Goal: Task Accomplishment & Management: Use online tool/utility

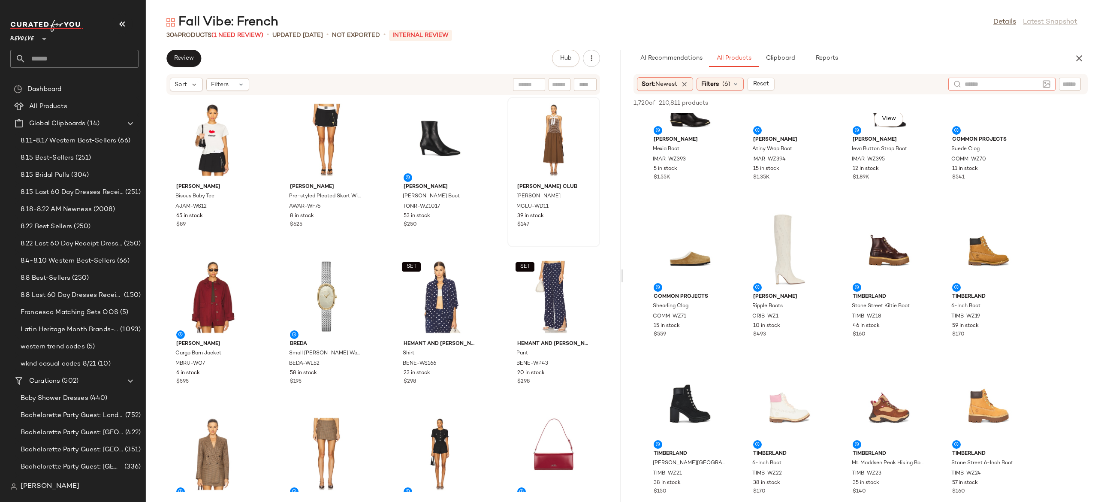
scroll to position [1328, 0]
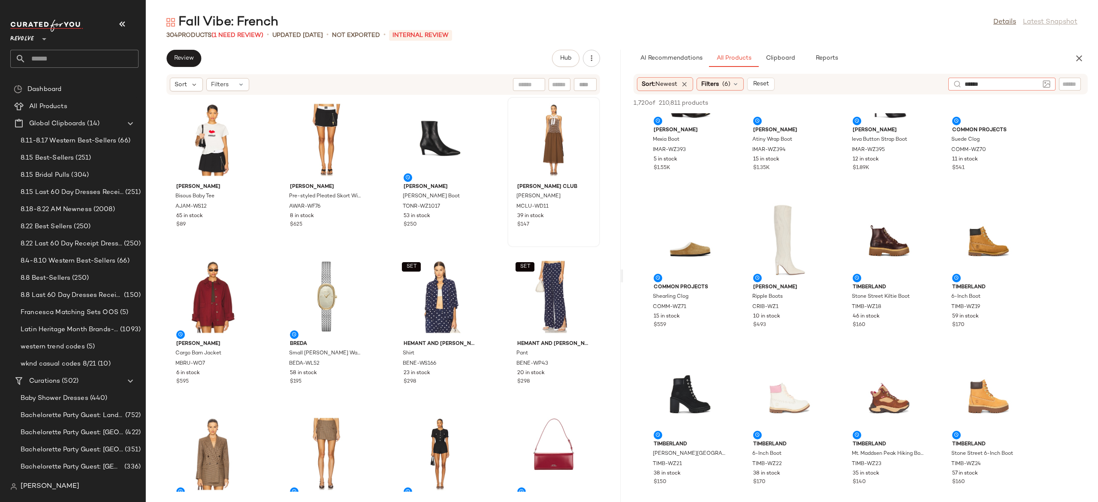
type input "******"
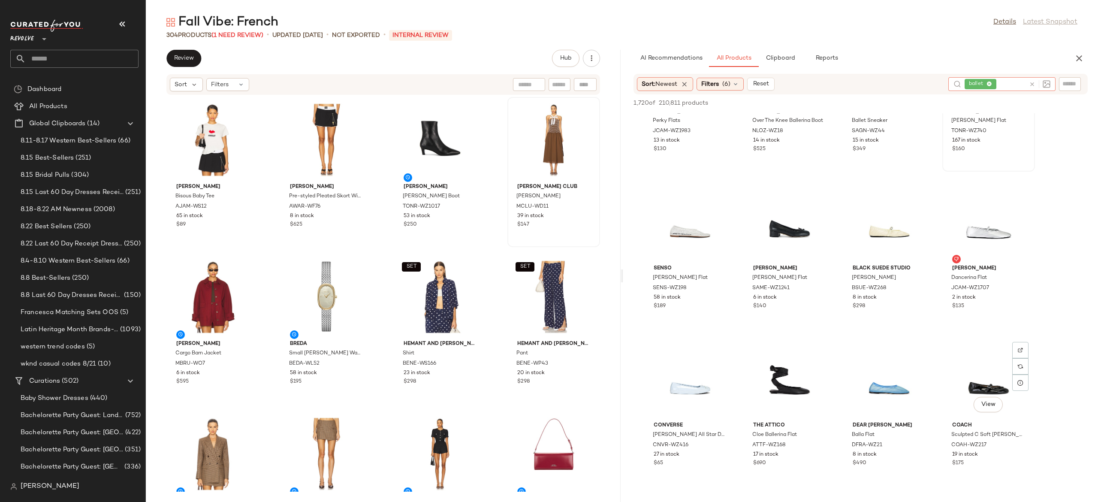
scroll to position [407, 0]
click at [889, 246] on span "View" at bounding box center [888, 245] width 15 height 7
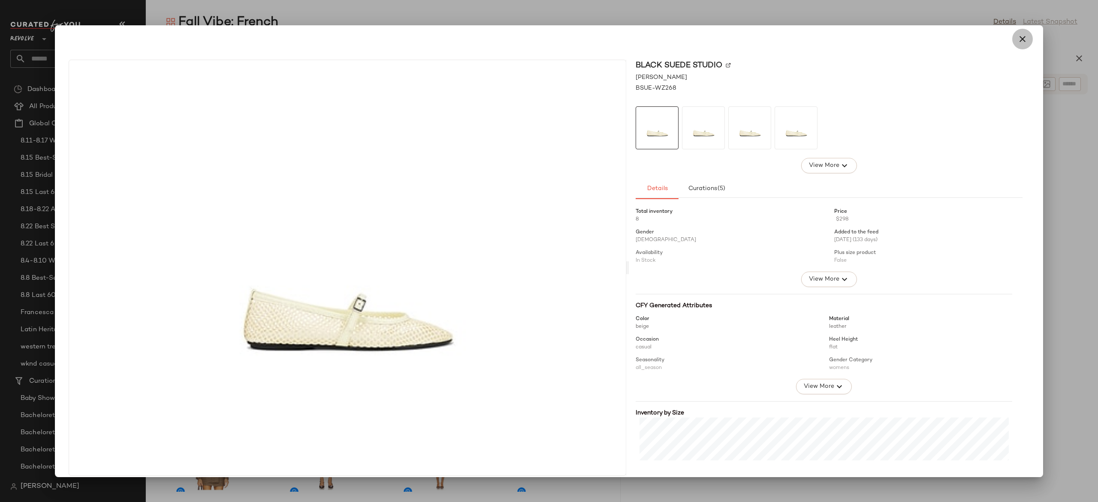
click at [1017, 44] on icon "button" at bounding box center [1022, 39] width 10 height 10
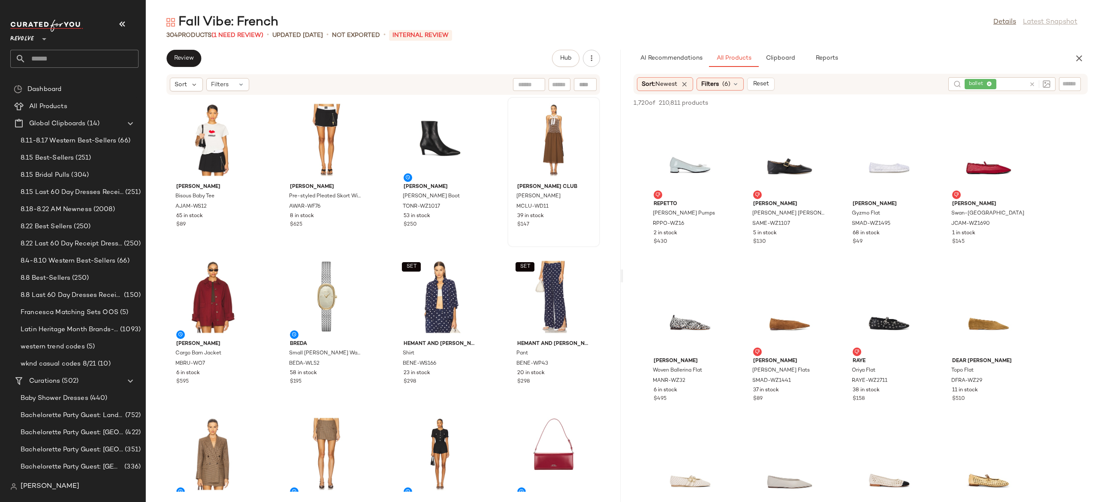
scroll to position [2040, 0]
click at [726, 84] on span "(6)" at bounding box center [726, 84] width 8 height 9
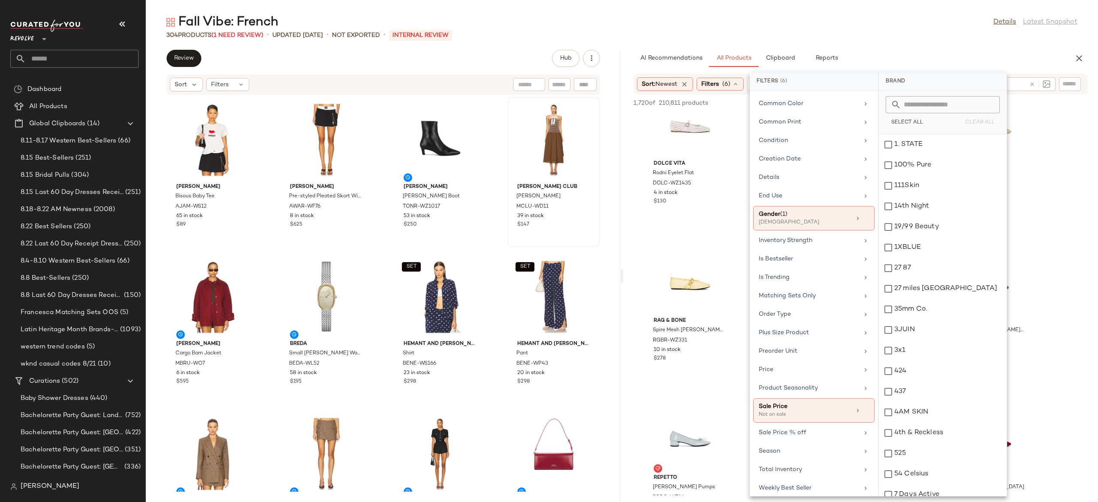
scroll to position [284, 0]
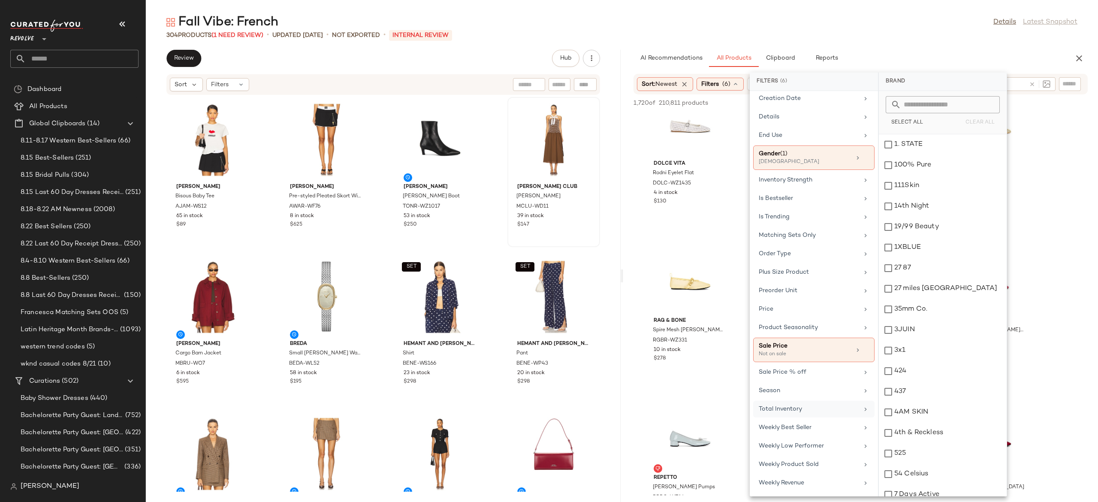
click at [797, 408] on div "Total Inventory" at bounding box center [809, 408] width 100 height 9
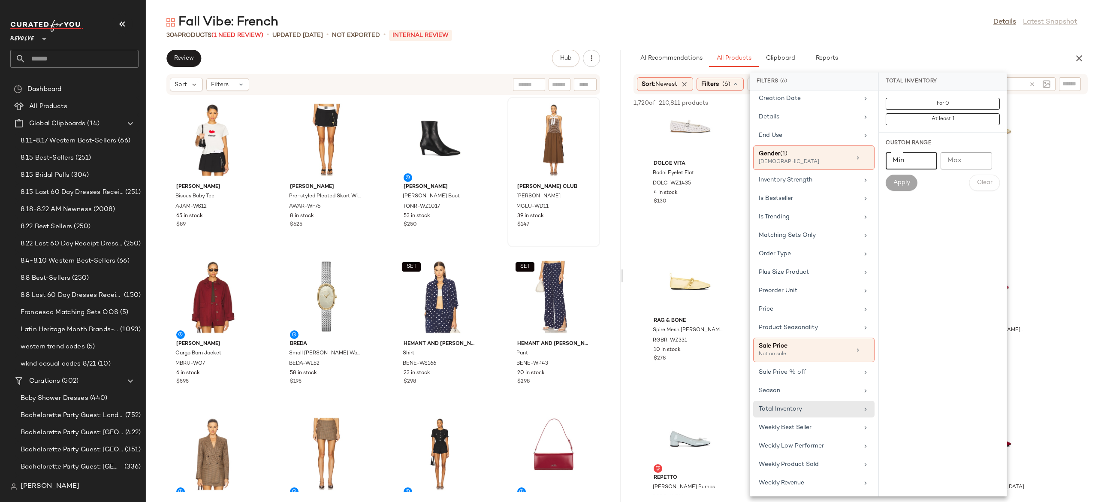
click at [923, 164] on input "Min" at bounding box center [911, 160] width 51 height 17
type input "**"
click at [906, 185] on span "Apply" at bounding box center [901, 182] width 17 height 7
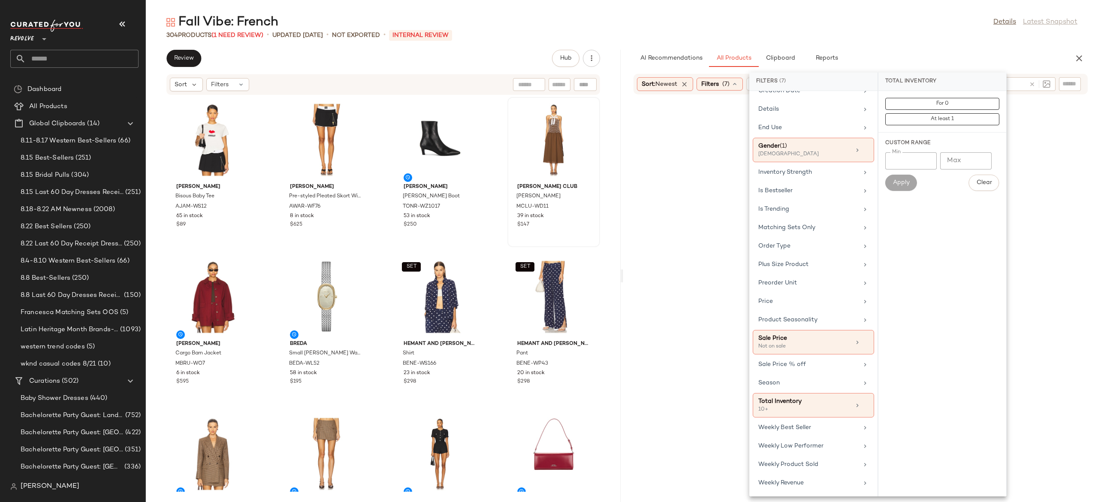
click at [992, 54] on div "AI Recommendations All Products Clipboard Reports" at bounding box center [846, 58] width 427 height 17
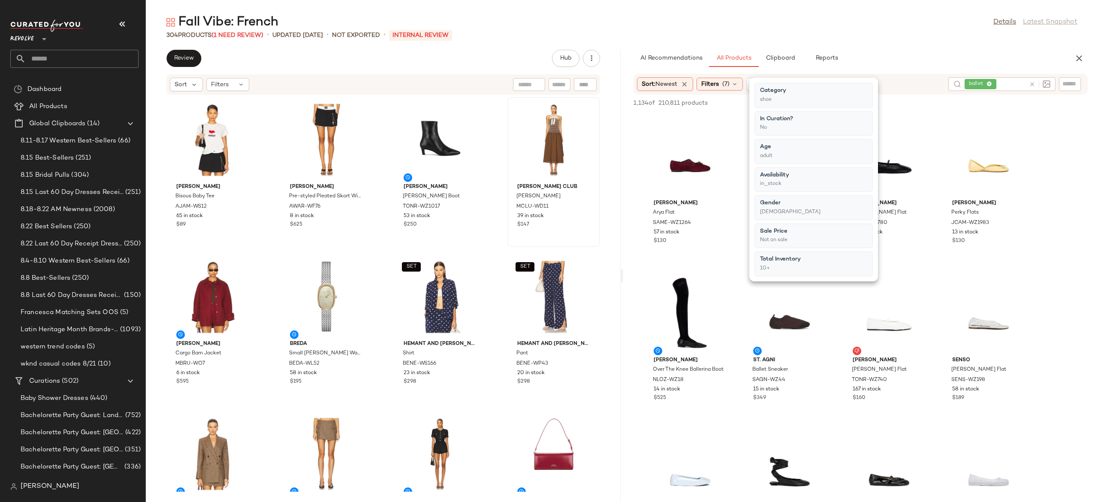
click at [992, 54] on div "AI Recommendations All Products Clipboard Reports" at bounding box center [846, 58] width 427 height 17
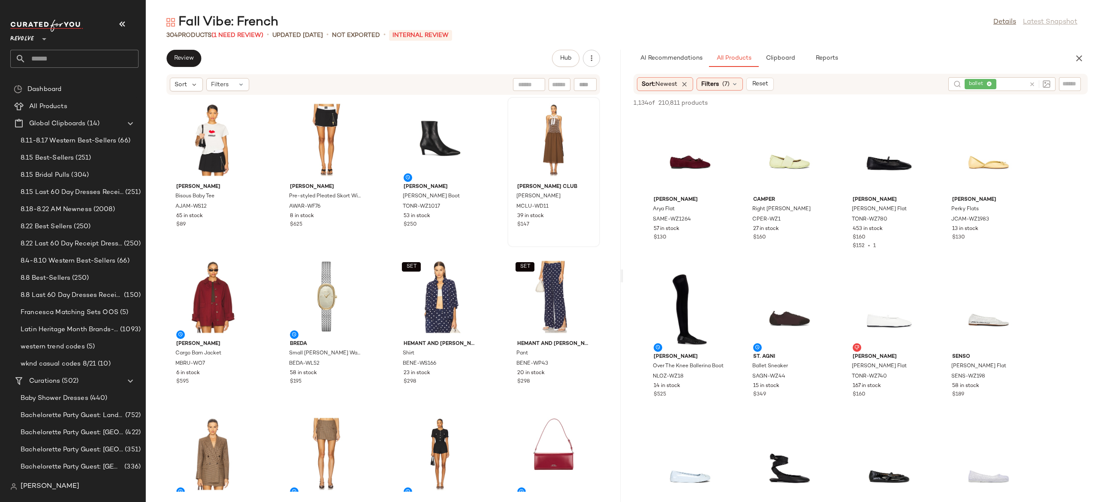
scroll to position [0, 0]
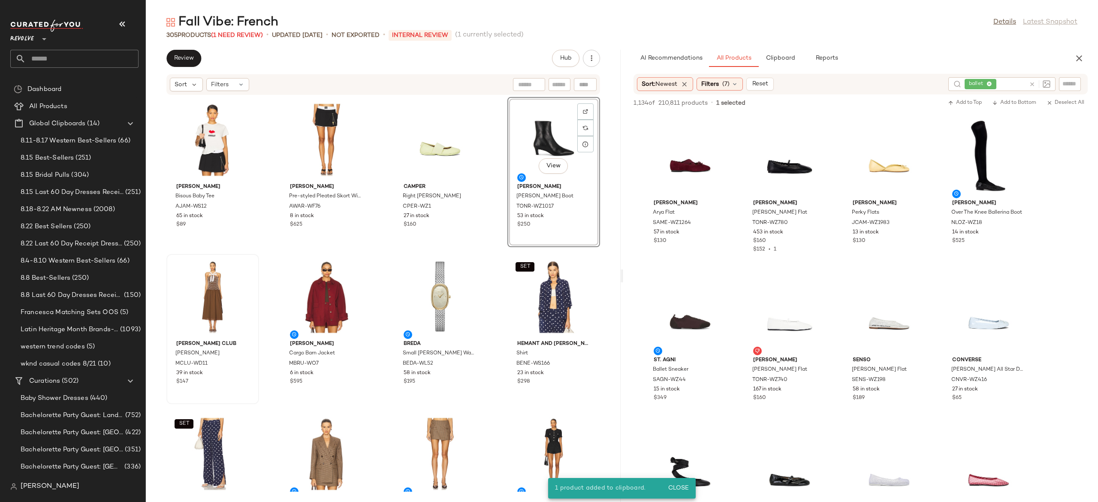
click at [536, 137] on div "View" at bounding box center [553, 140] width 87 height 80
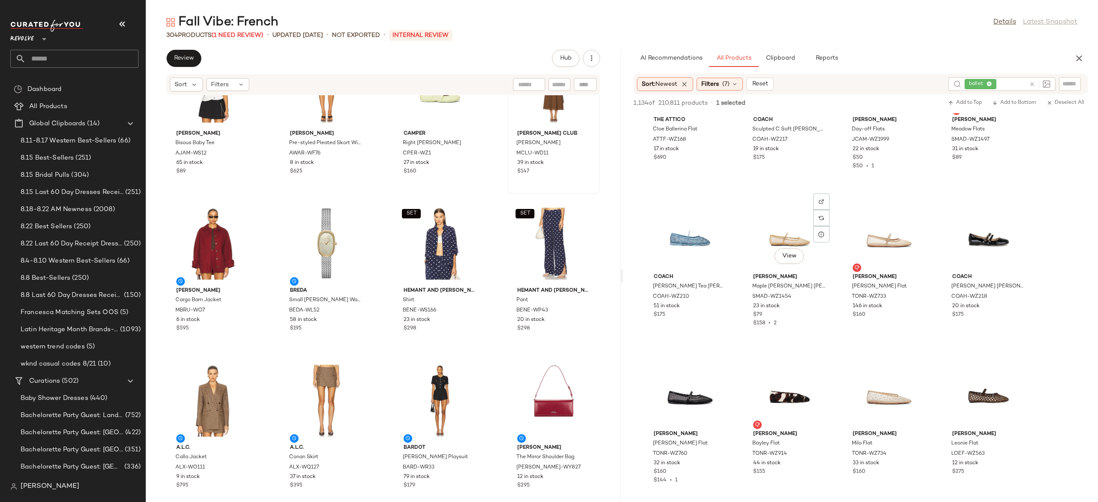
scroll to position [398, 0]
click at [999, 83] on input "text" at bounding box center [1011, 84] width 27 height 9
click at [999, 83] on input "text" at bounding box center [1001, 84] width 75 height 9
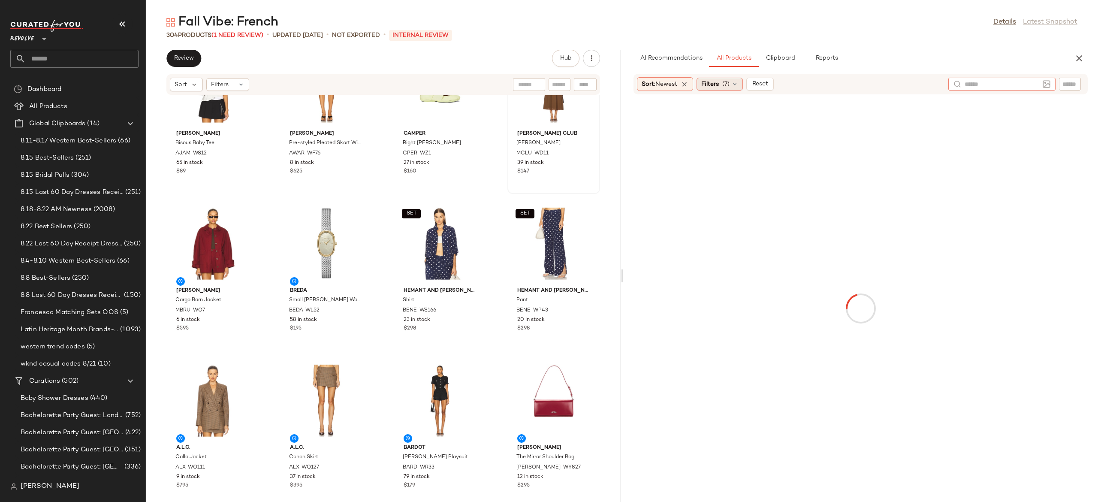
click at [738, 82] on icon at bounding box center [734, 84] width 7 height 7
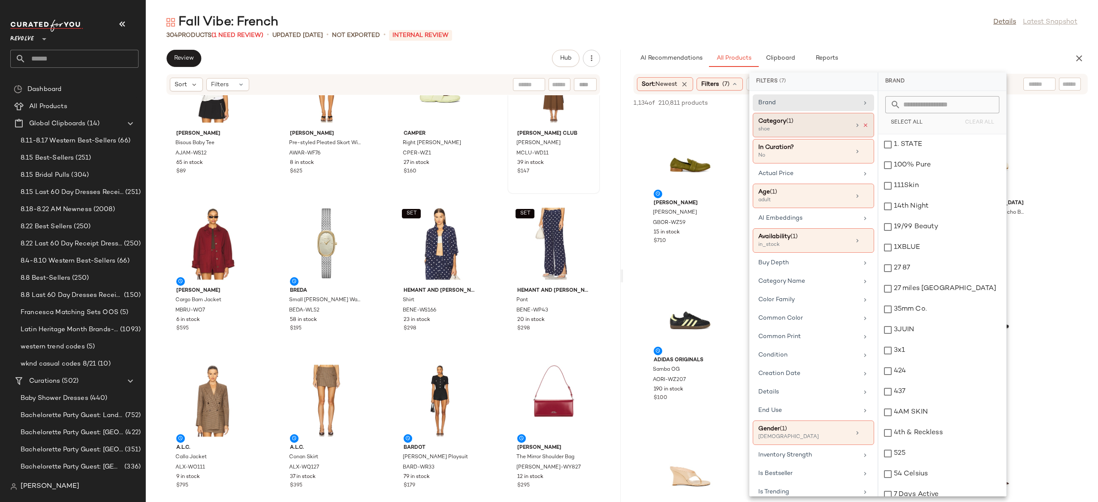
click at [862, 127] on icon at bounding box center [865, 125] width 6 height 6
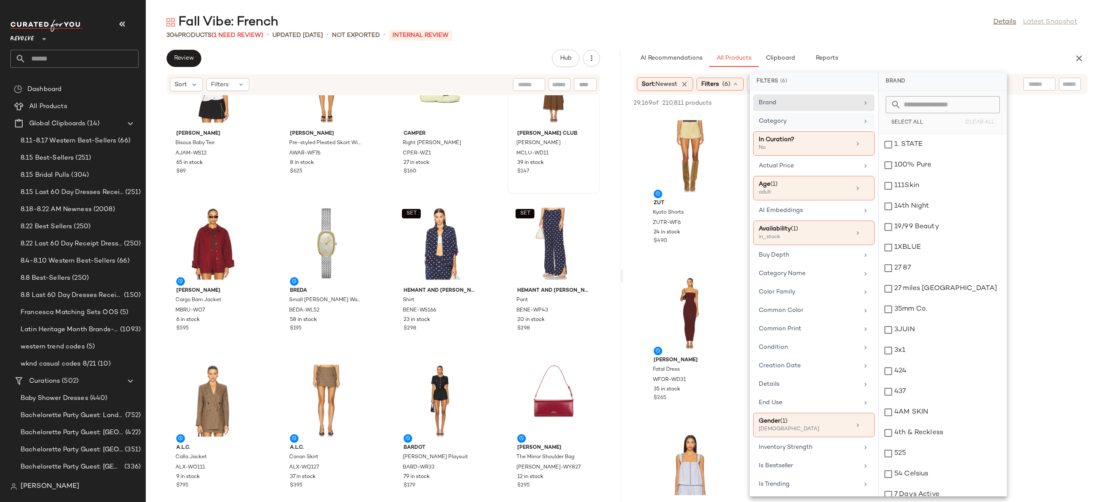
click at [824, 131] on div "Category" at bounding box center [813, 143] width 121 height 24
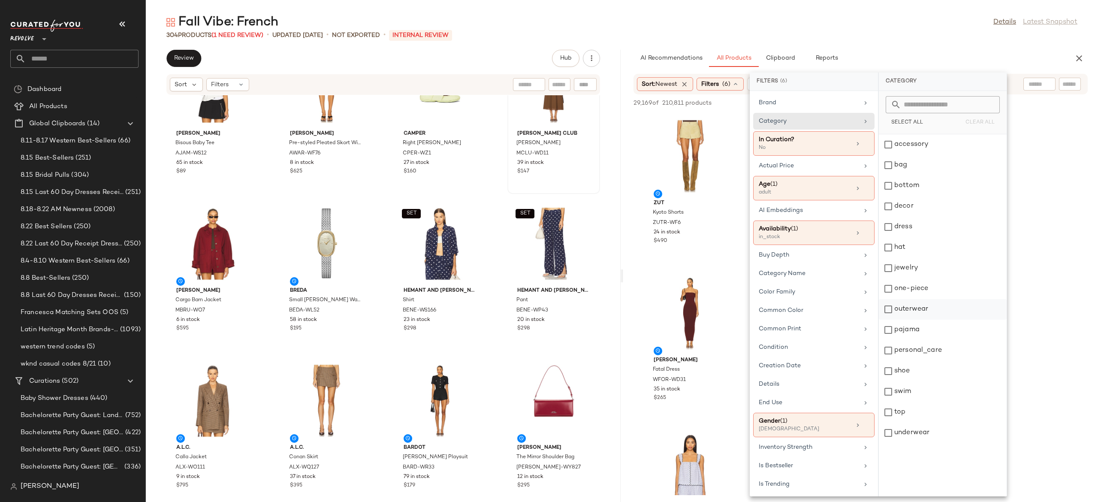
click at [892, 319] on div "outerwear" at bounding box center [943, 329] width 128 height 21
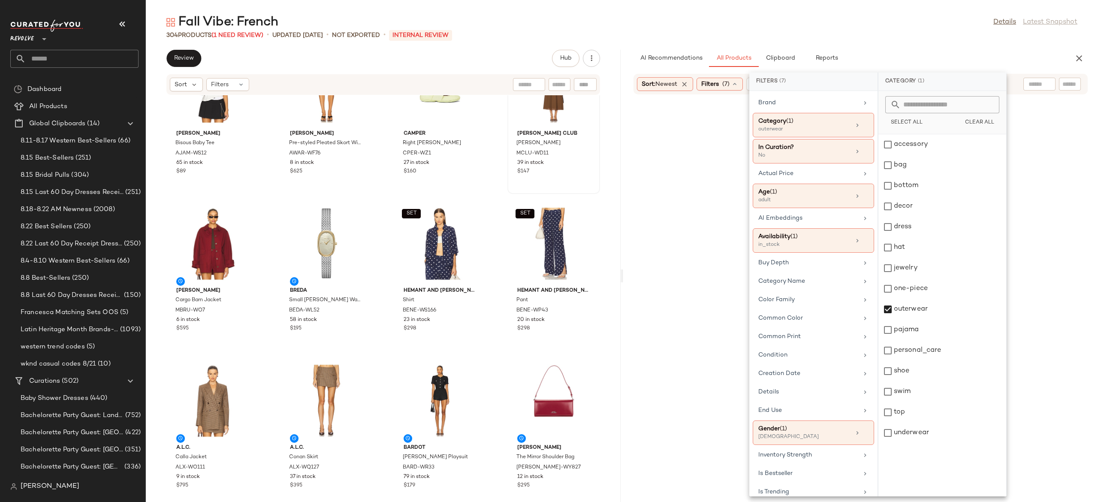
click at [975, 53] on div "AI Recommendations All Products Clipboard Reports" at bounding box center [846, 58] width 427 height 17
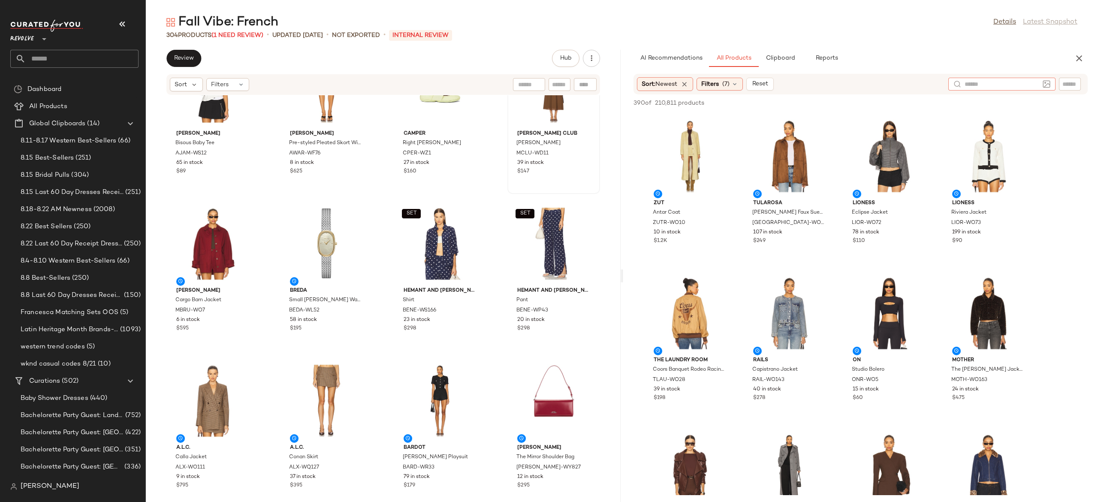
click at [1039, 82] on div at bounding box center [1001, 84] width 107 height 13
type input "***"
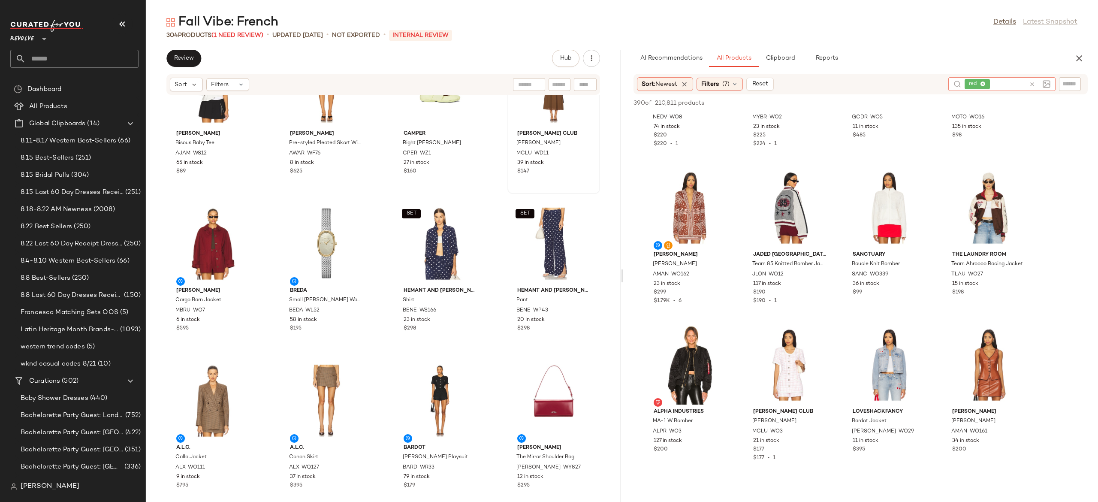
scroll to position [577, 0]
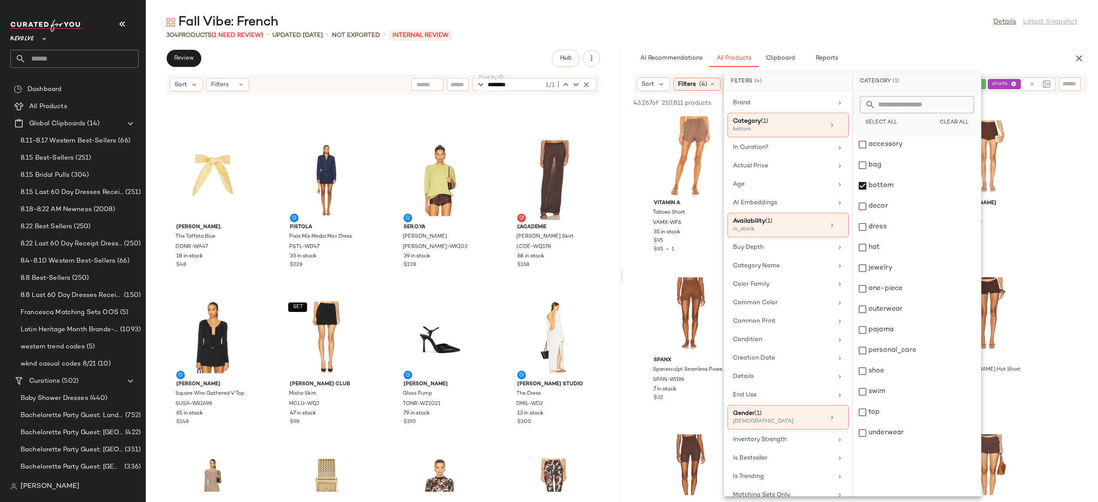
click at [928, 54] on div "AI Recommendations All Products Clipboard Reports" at bounding box center [846, 58] width 427 height 17
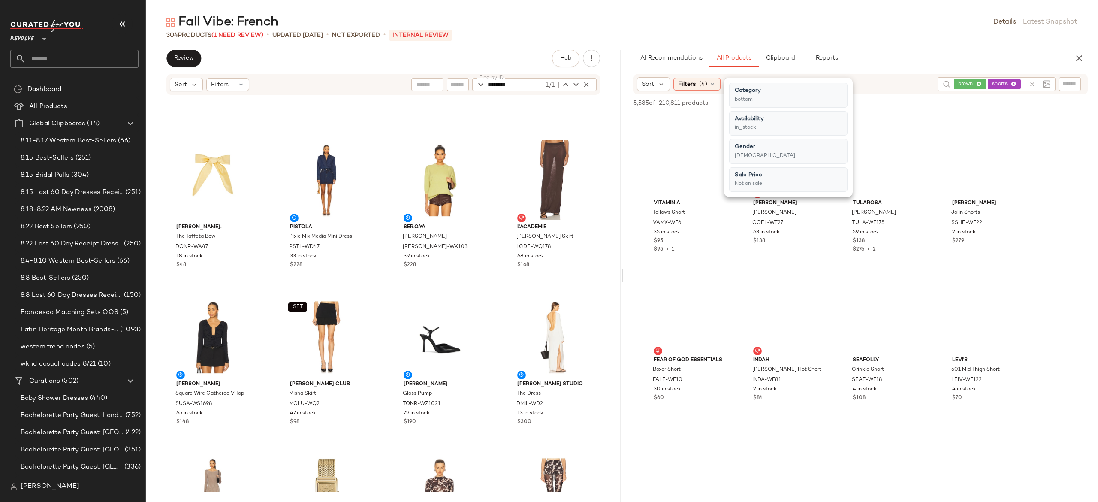
click at [899, 81] on div "Sort Filters (4) Reset" at bounding box center [784, 84] width 294 height 14
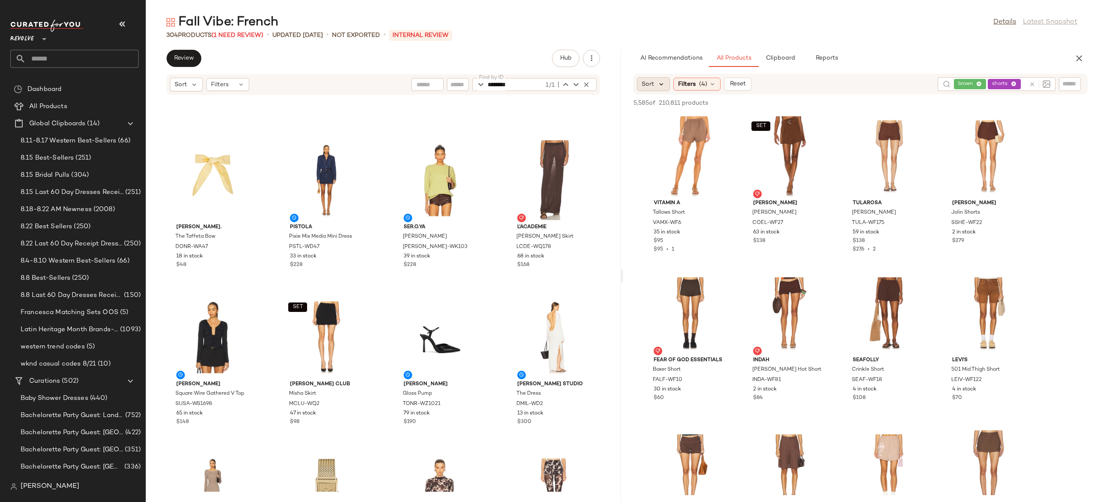
click at [659, 85] on icon at bounding box center [661, 84] width 8 height 8
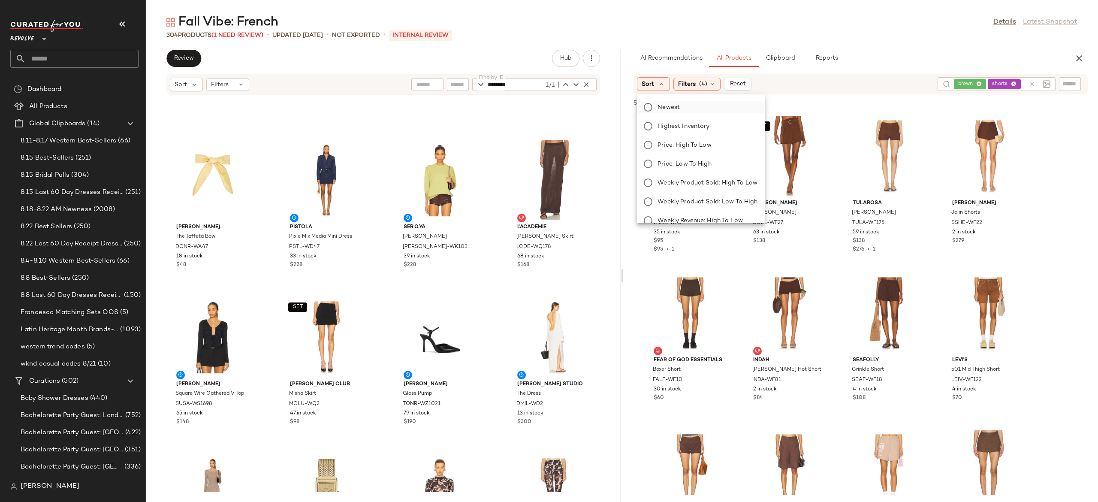
click at [676, 104] on span "Newest" at bounding box center [668, 107] width 22 height 9
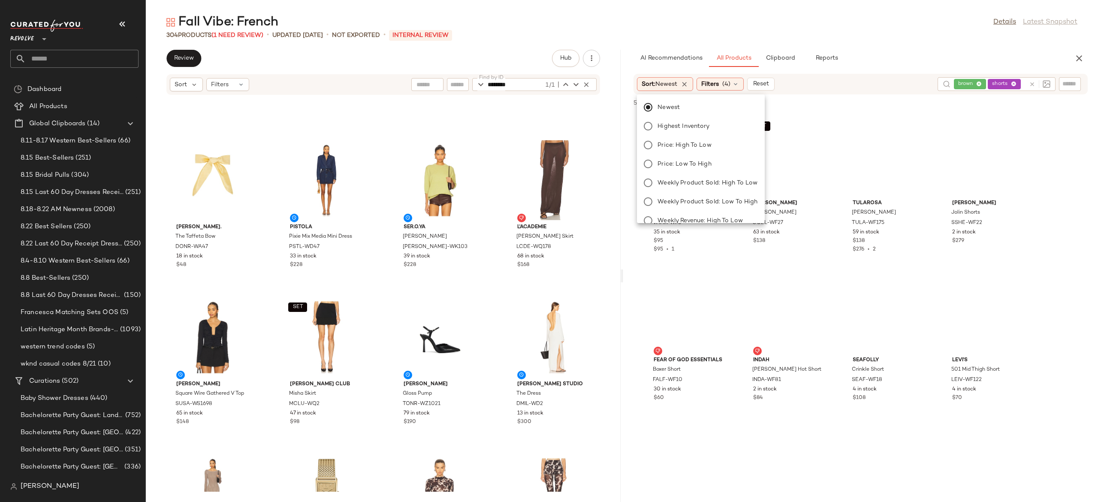
click at [853, 70] on div "AI Recommendations All Products Clipboard Reports Sort: Newest Filters (4) Rese…" at bounding box center [860, 276] width 475 height 452
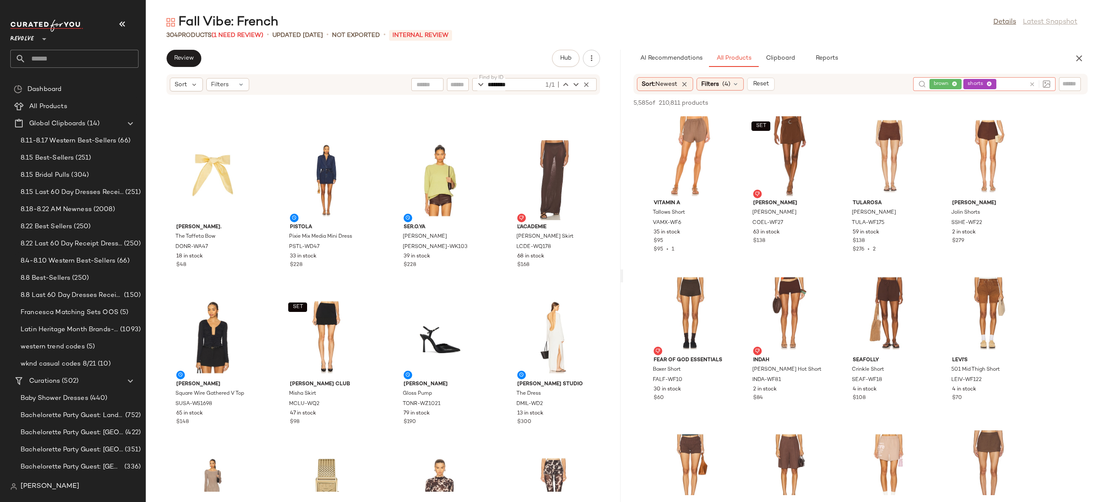
click at [1033, 81] on icon at bounding box center [1032, 84] width 6 height 6
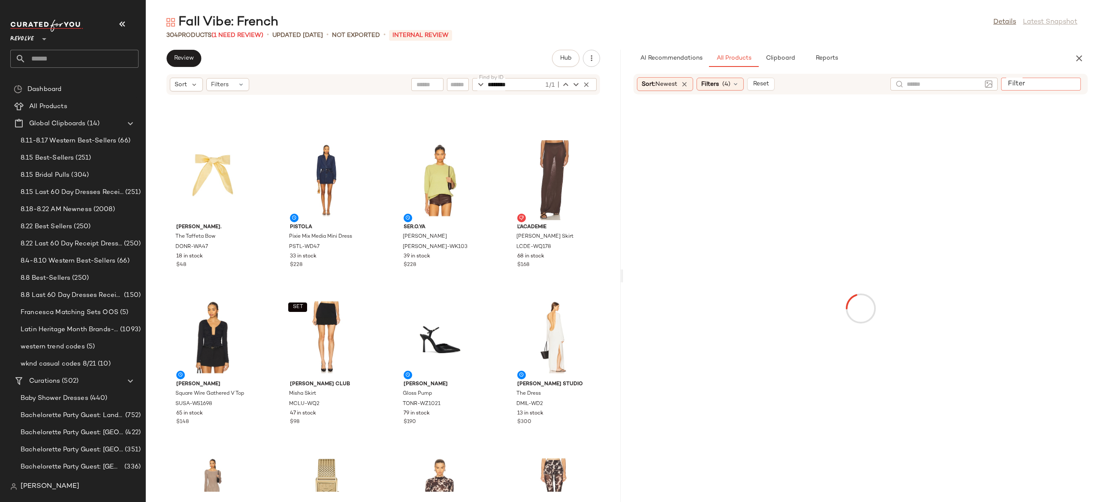
click at [1066, 81] on input "Filter" at bounding box center [1040, 84] width 73 height 9
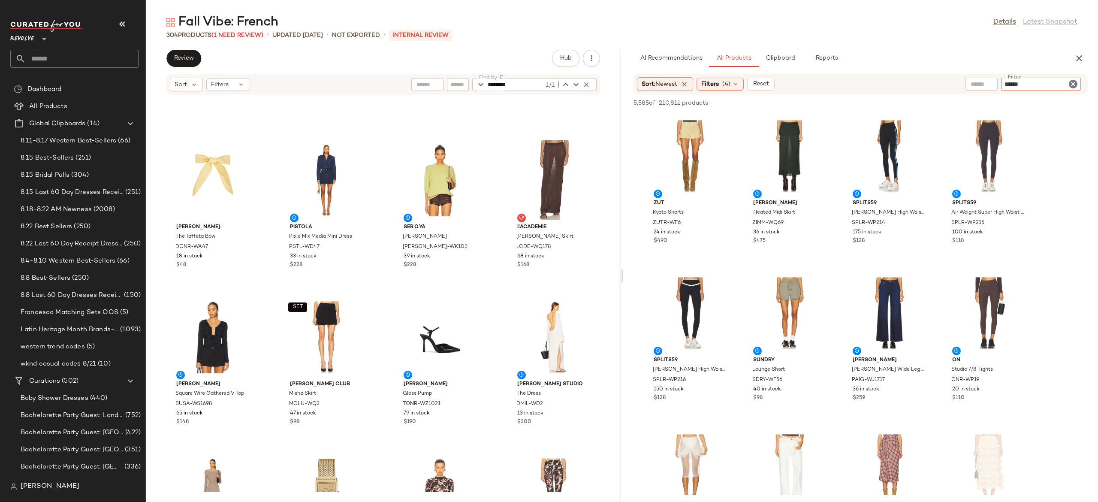
type input "******"
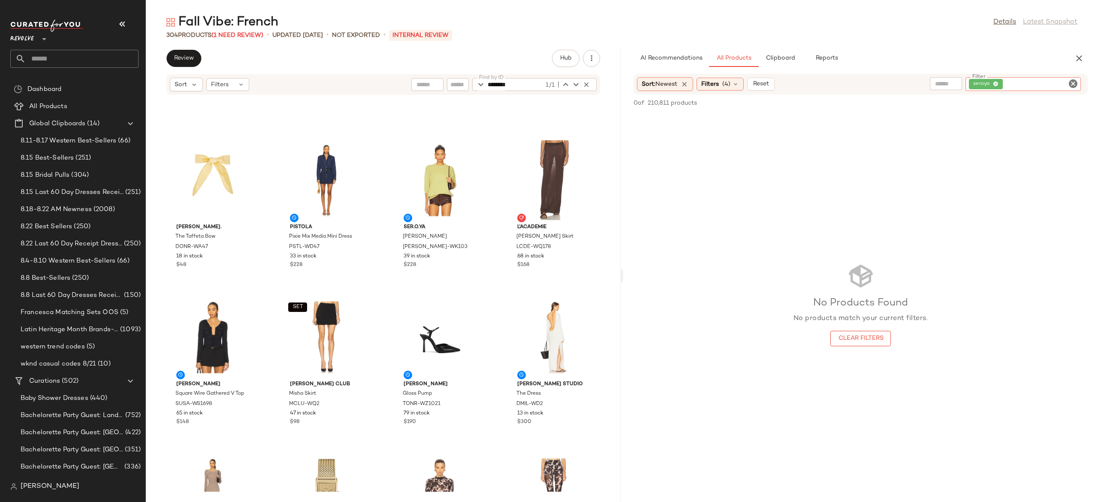
click at [1075, 82] on icon "Clear Filter" at bounding box center [1073, 83] width 10 height 10
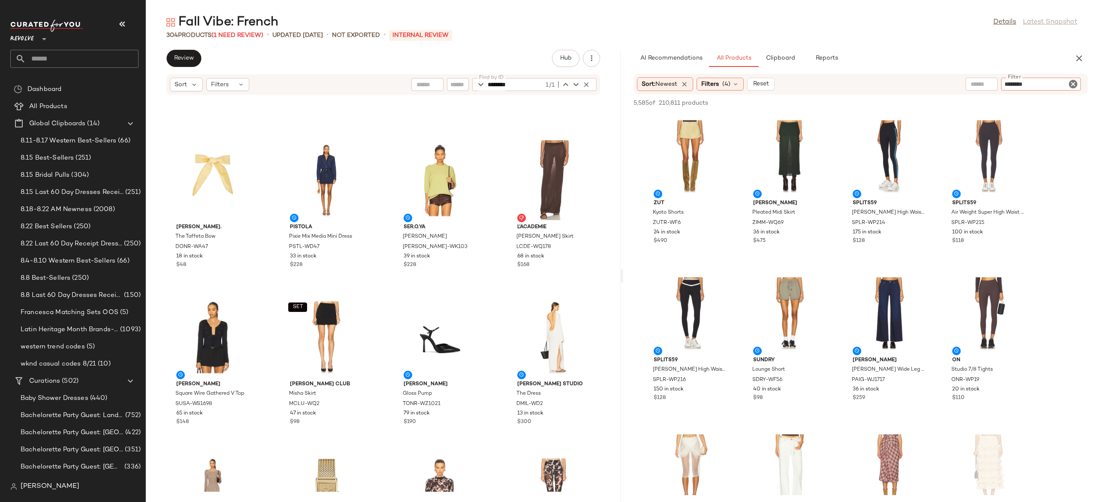
type input "********"
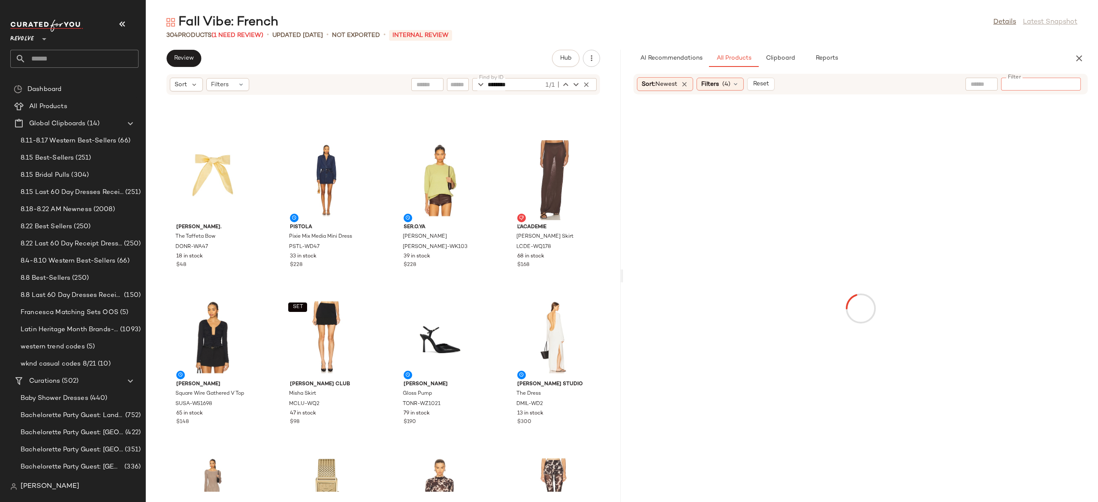
click at [987, 88] on input "text" at bounding box center [981, 84] width 22 height 9
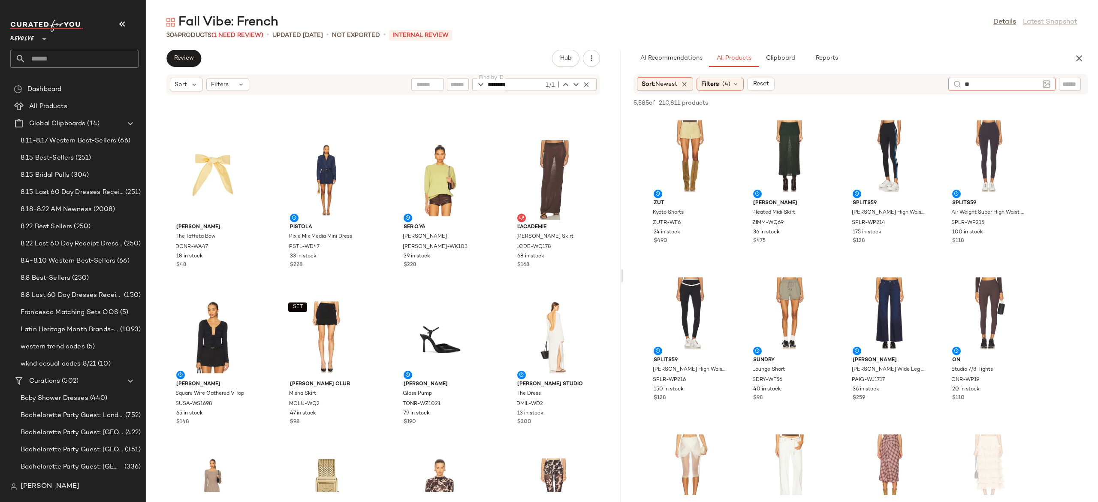
type input "*"
click at [1067, 85] on input "Filter" at bounding box center [1040, 84] width 73 height 9
type input "******"
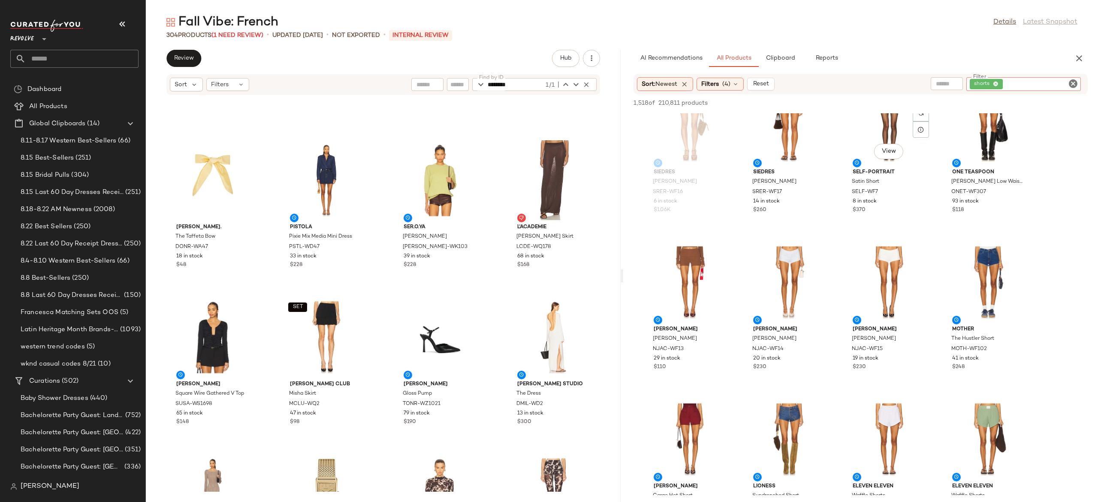
scroll to position [208, 0]
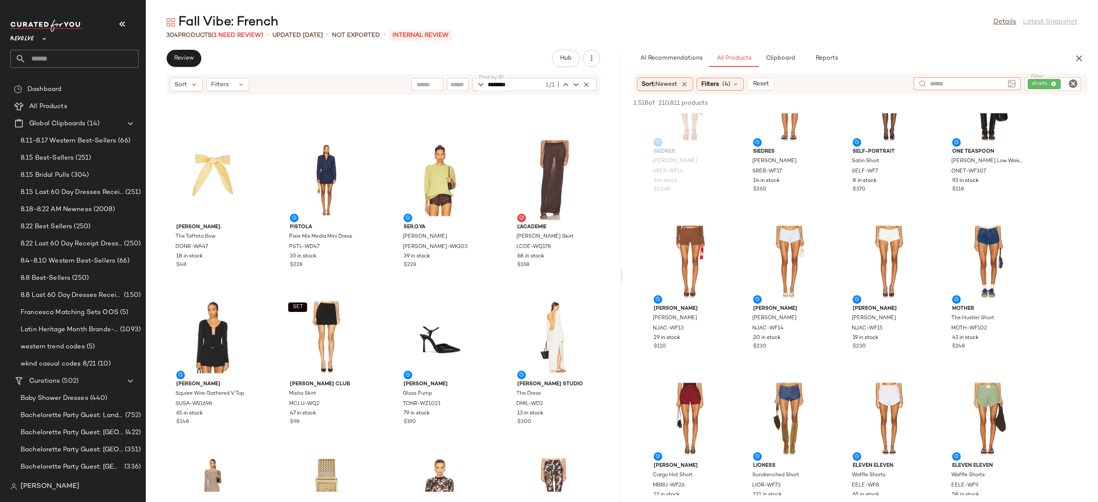
click at [955, 85] on input "text" at bounding box center [967, 83] width 75 height 9
type input "*"
type input "*****"
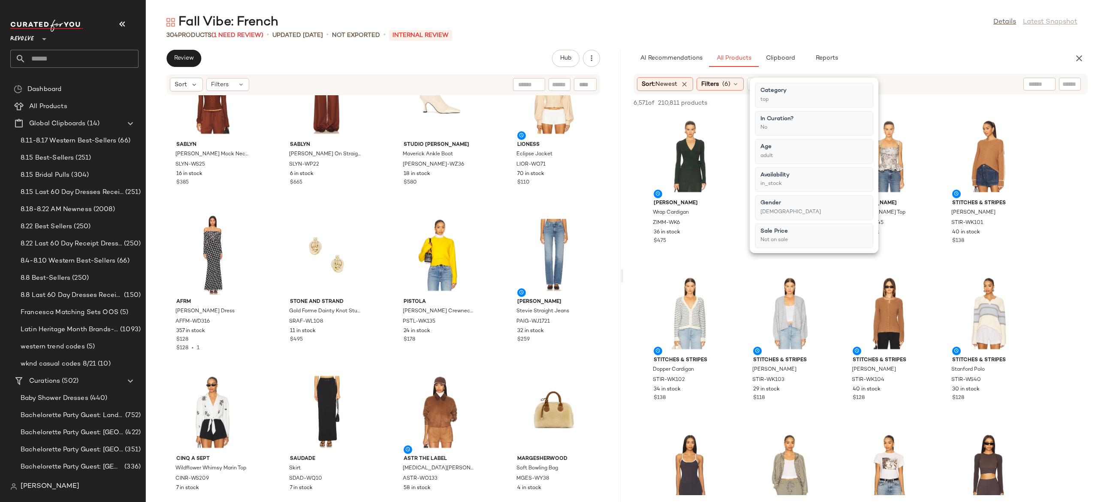
click at [937, 66] on div "AI Recommendations All Products Clipboard Reports" at bounding box center [846, 58] width 427 height 17
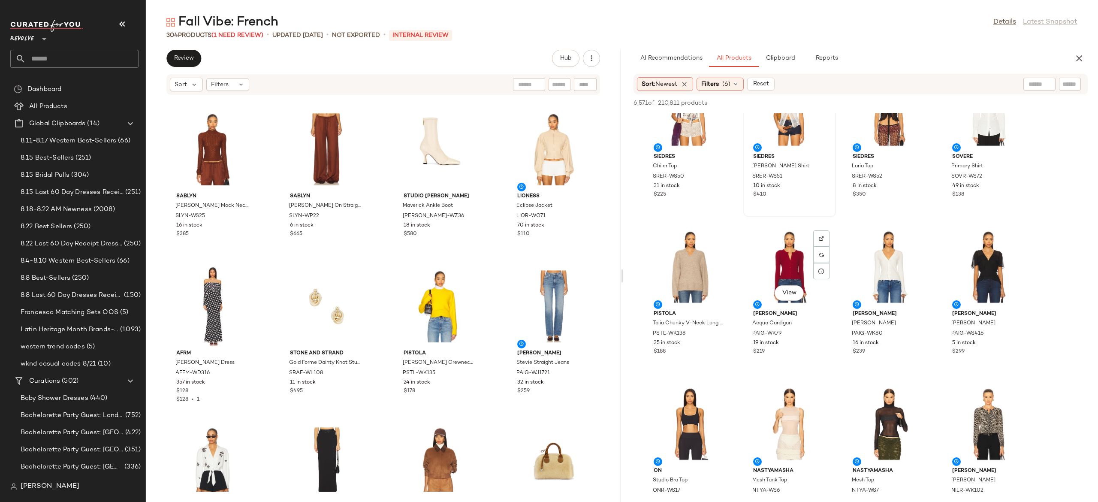
scroll to position [1304, 0]
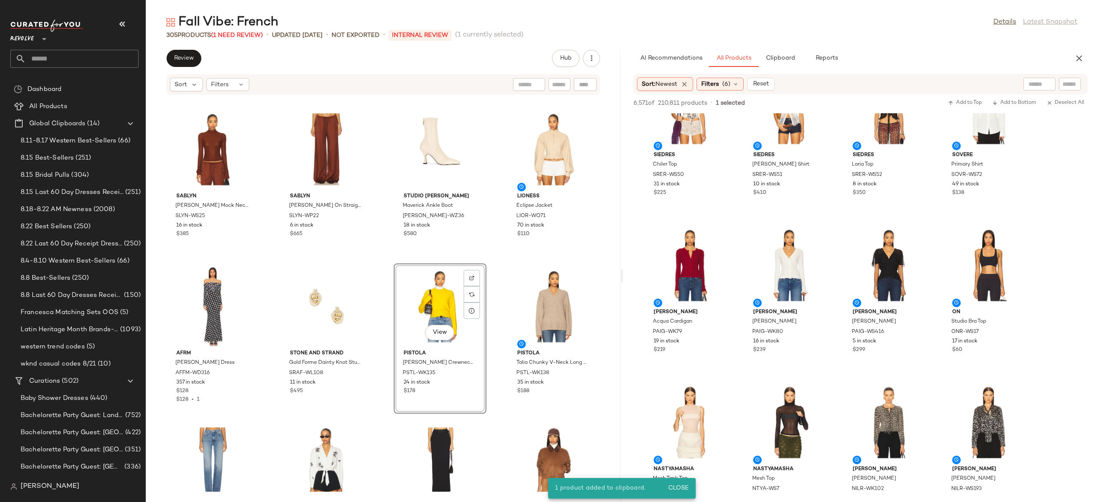
click at [433, 308] on div "View" at bounding box center [440, 306] width 87 height 80
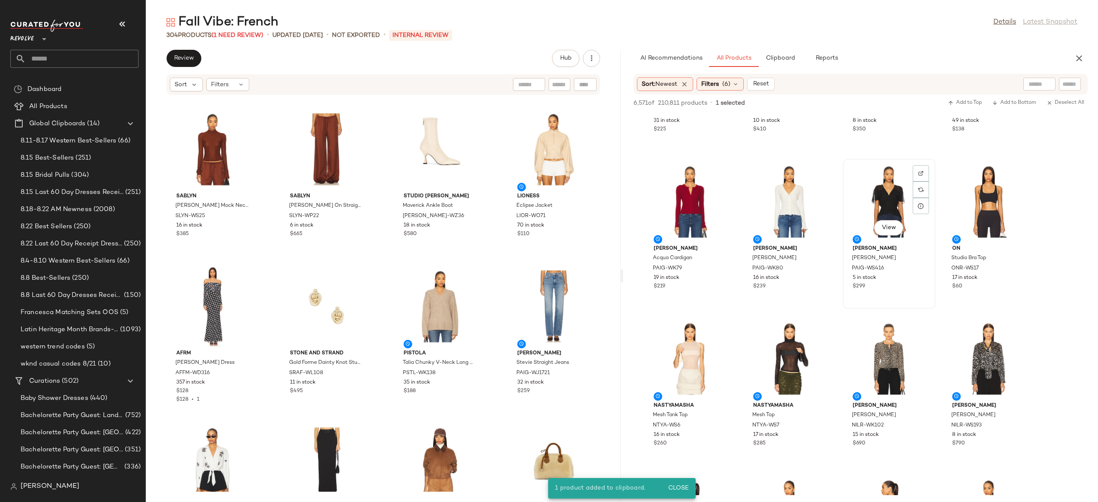
scroll to position [1371, 0]
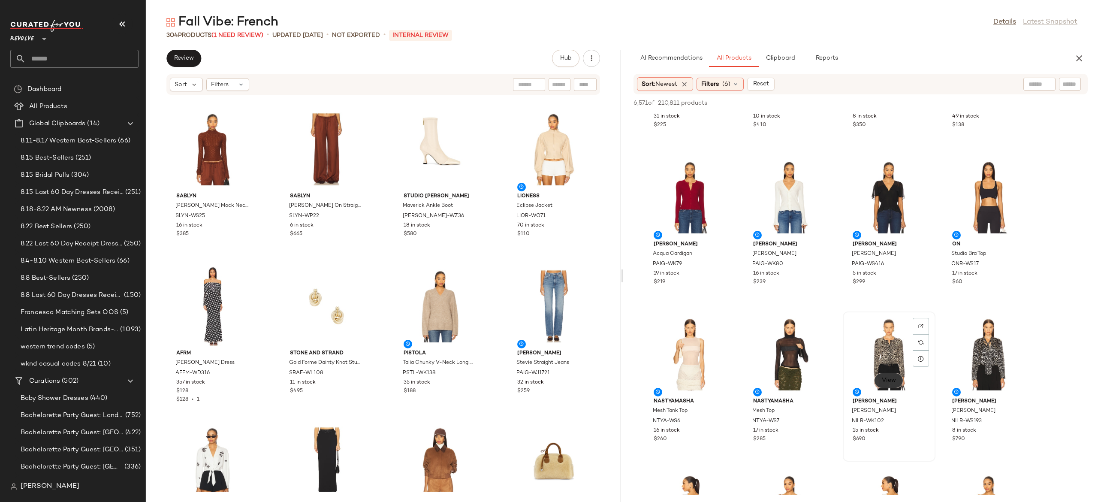
click at [894, 377] on span "View" at bounding box center [888, 380] width 15 height 7
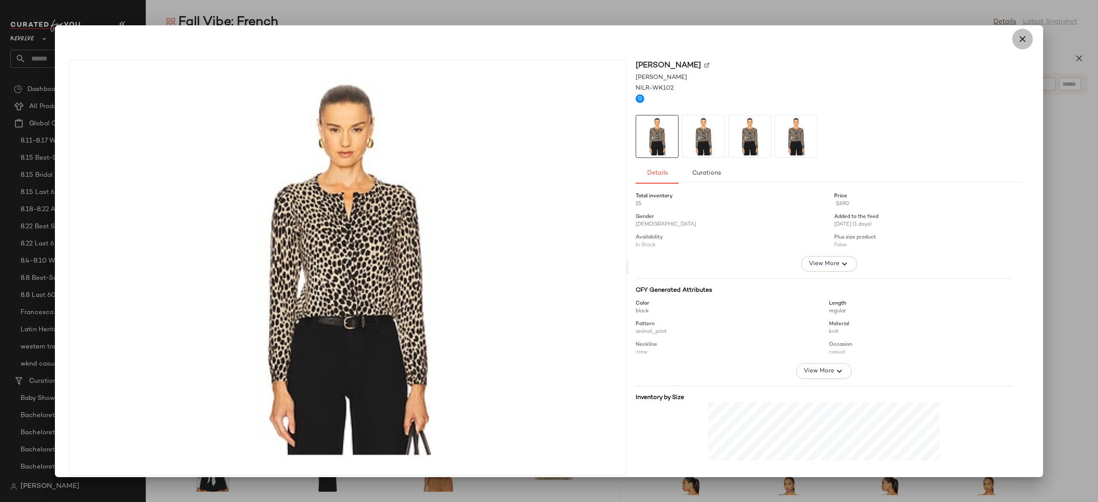
click at [1018, 41] on icon "button" at bounding box center [1022, 39] width 10 height 10
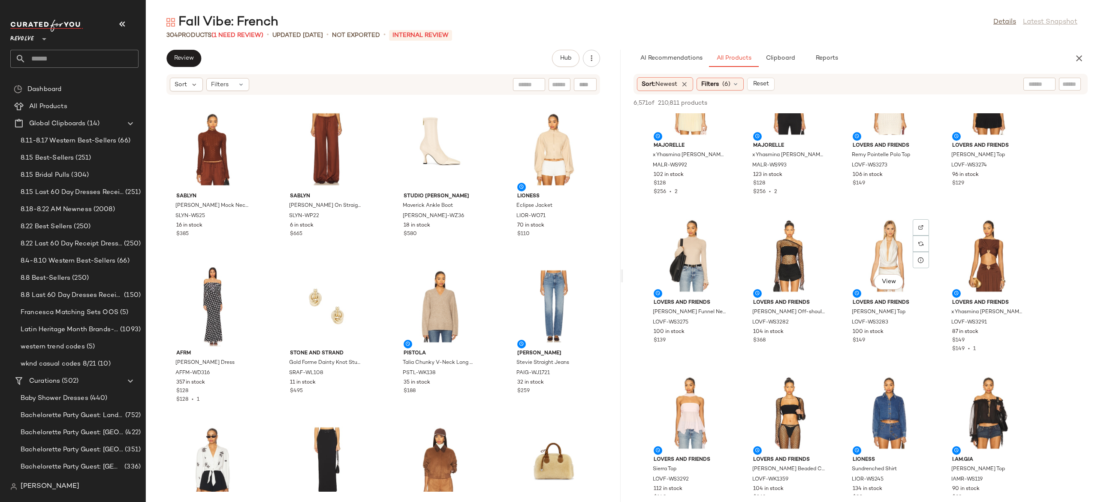
scroll to position [2256, 0]
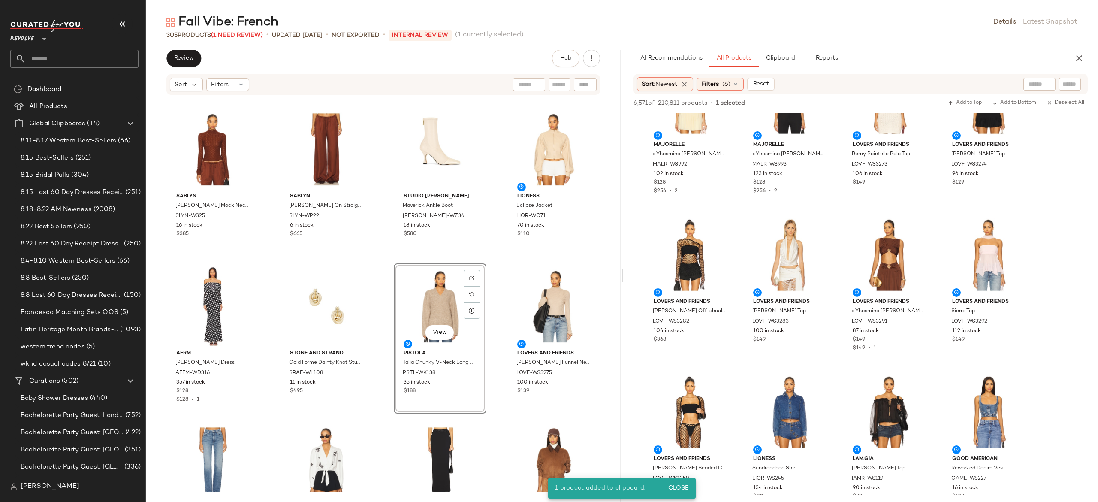
click at [443, 300] on div "View" at bounding box center [440, 306] width 87 height 80
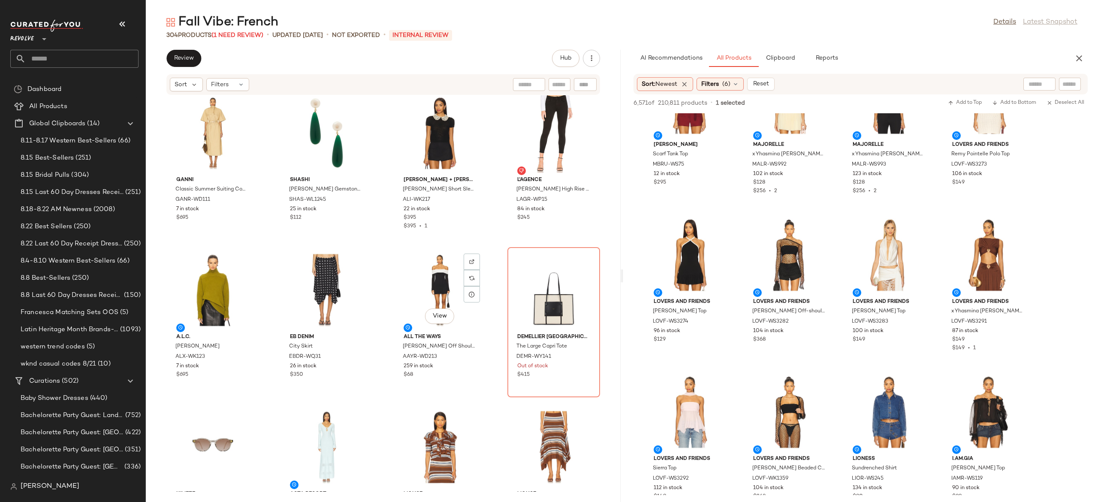
scroll to position [7699, 0]
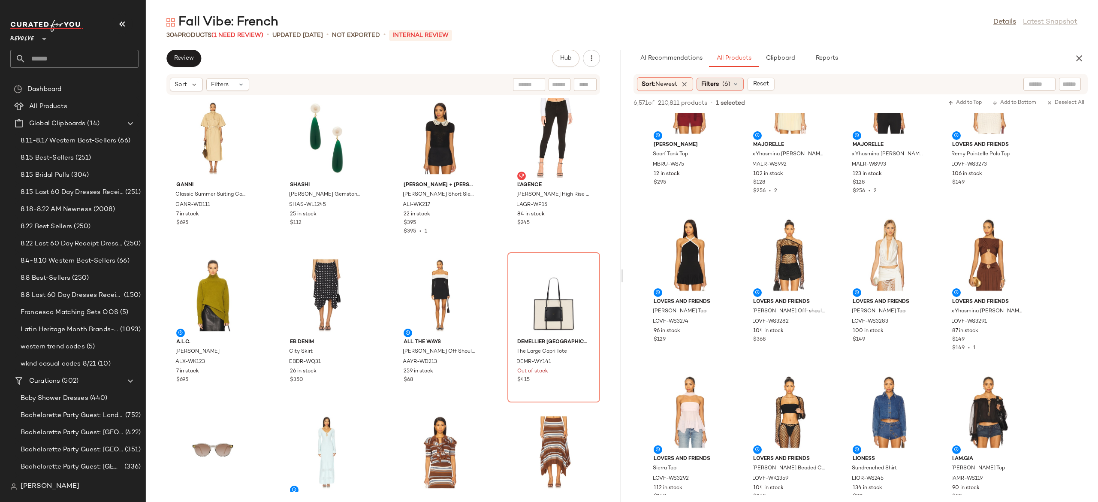
click at [738, 83] on icon at bounding box center [735, 84] width 7 height 7
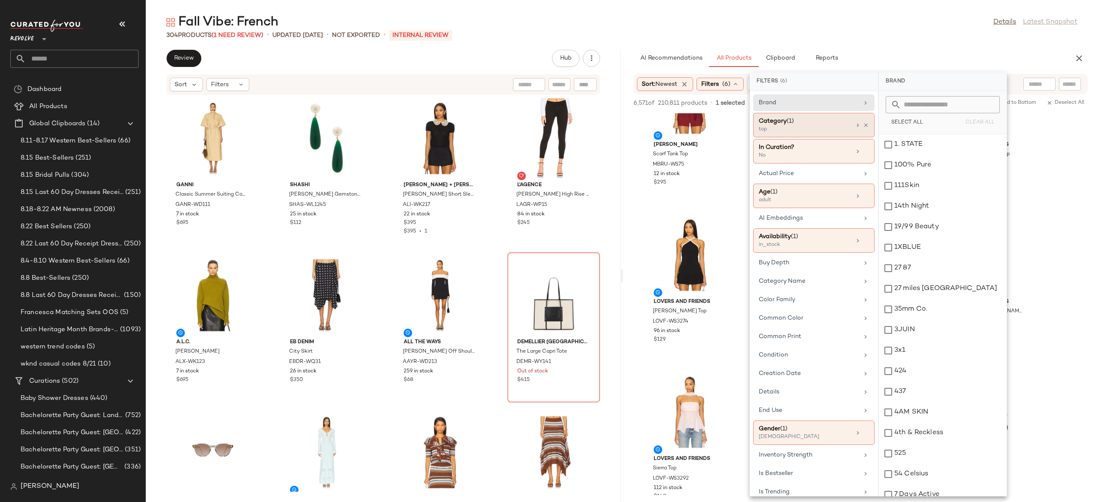
scroll to position [2121, 0]
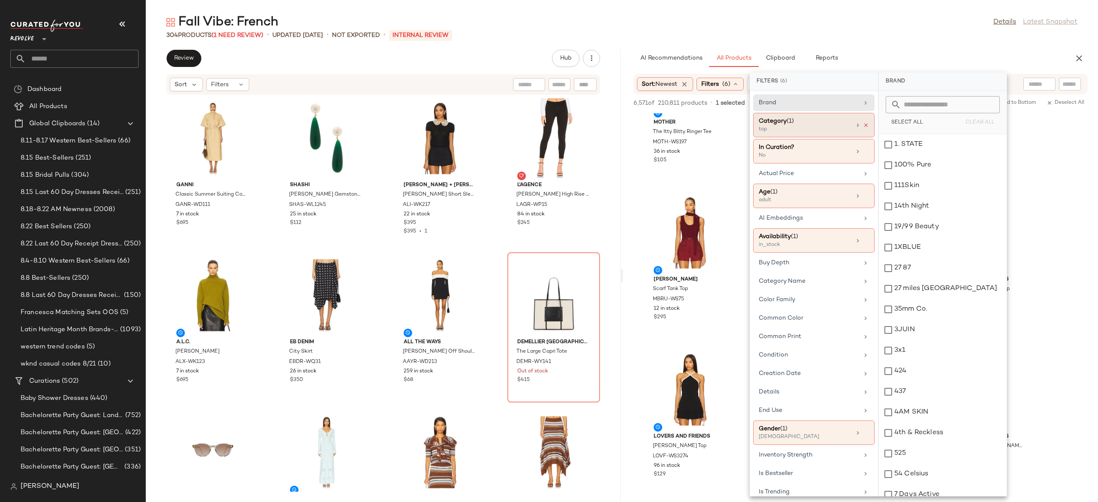
click at [864, 123] on icon at bounding box center [866, 125] width 6 height 6
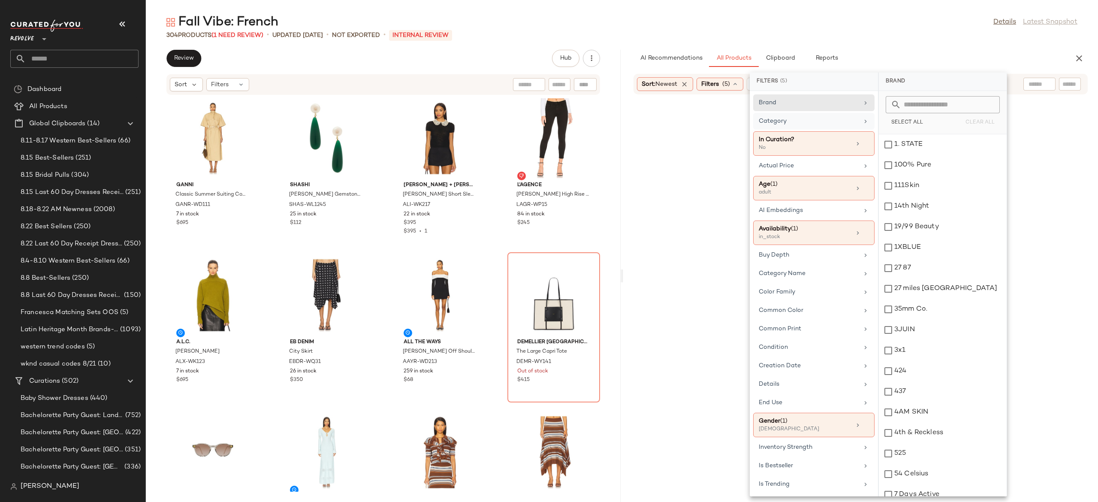
click at [839, 120] on div "Category" at bounding box center [809, 121] width 100 height 9
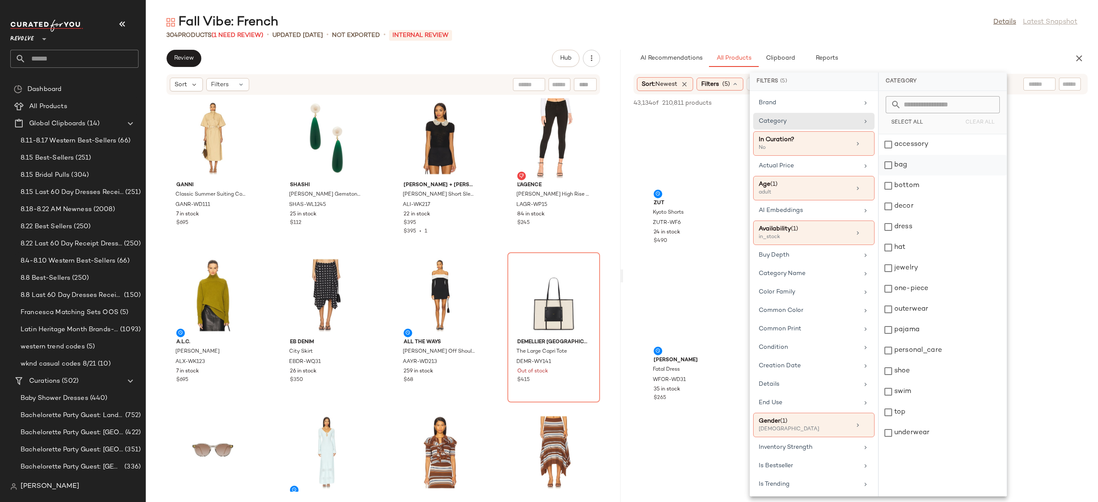
click at [892, 175] on div "bag" at bounding box center [943, 185] width 128 height 21
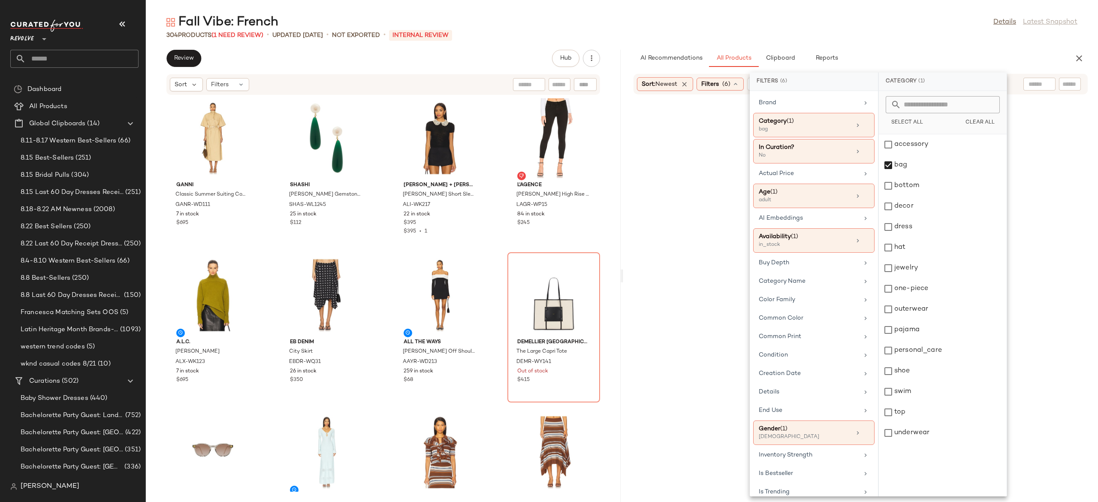
click at [951, 57] on div "AI Recommendations All Products Clipboard Reports" at bounding box center [846, 58] width 427 height 17
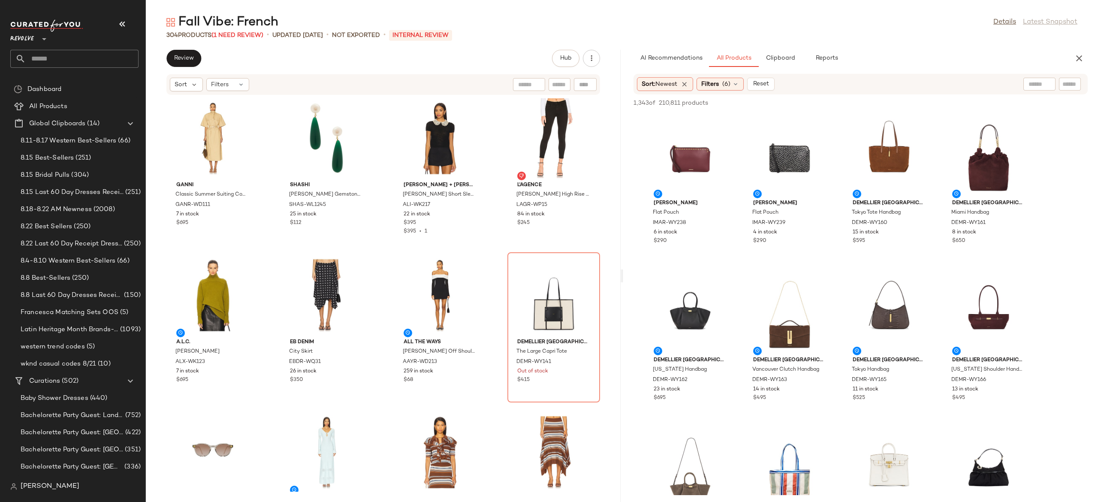
click at [894, 72] on div "AI Recommendations All Products Clipboard Reports Sort: Newest Filters (6) Rese…" at bounding box center [860, 276] width 475 height 452
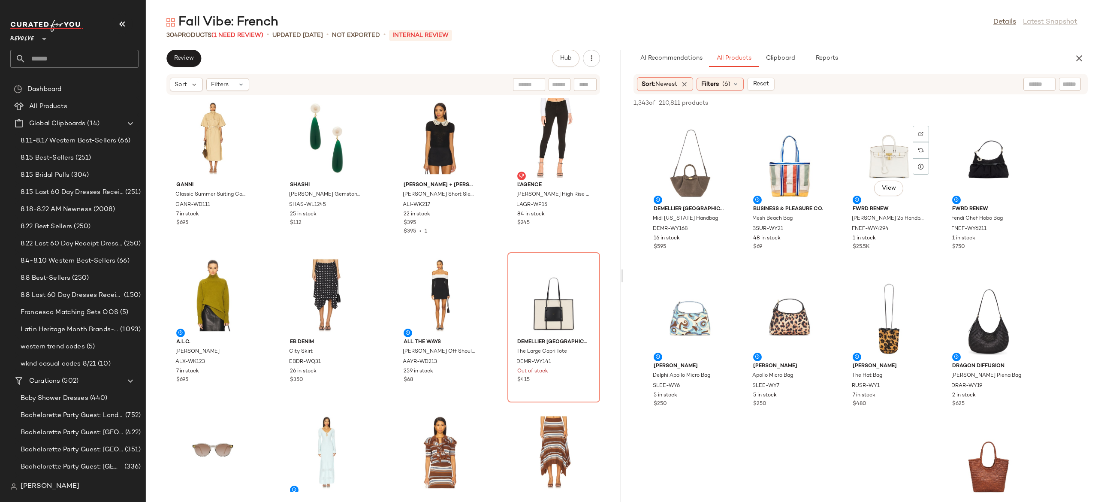
scroll to position [320, 0]
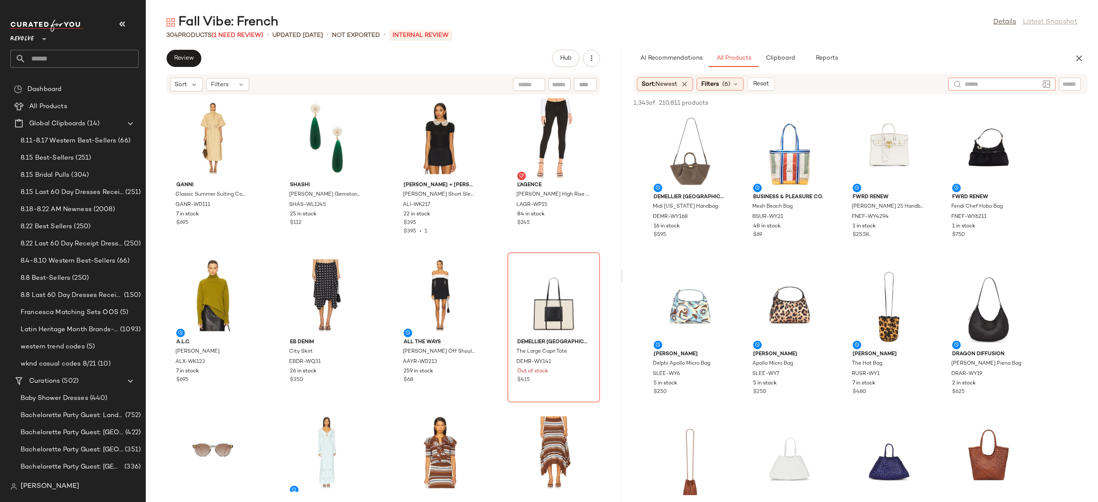
click at [1038, 87] on input "text" at bounding box center [1001, 84] width 75 height 9
type input "**********"
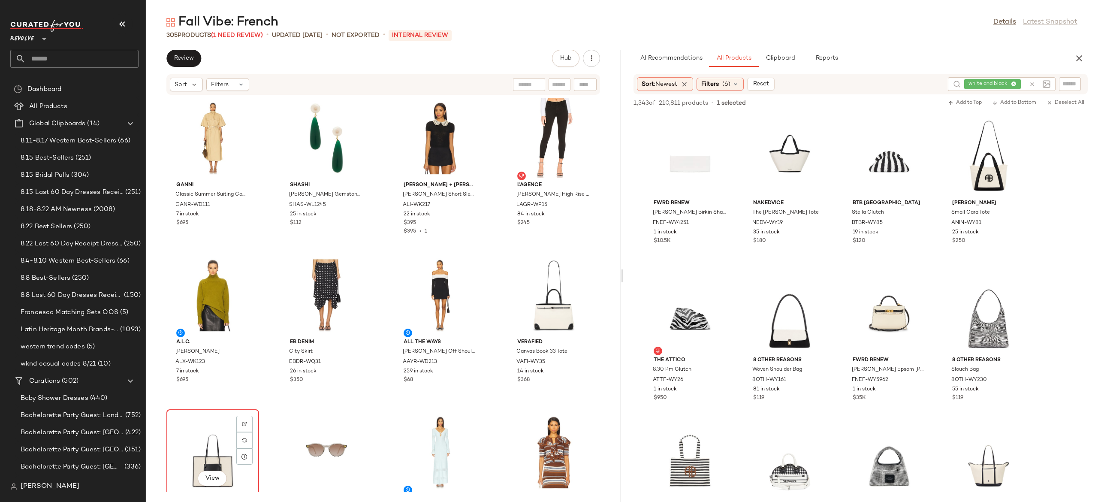
click at [223, 429] on div "View" at bounding box center [212, 452] width 87 height 80
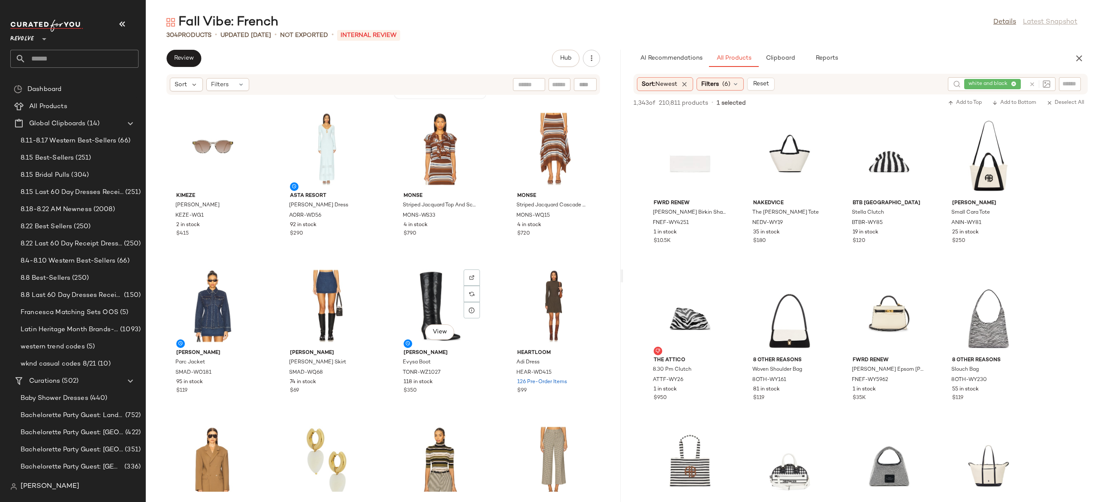
scroll to position [8003, 0]
click at [413, 352] on span "[PERSON_NAME]" at bounding box center [440, 353] width 73 height 8
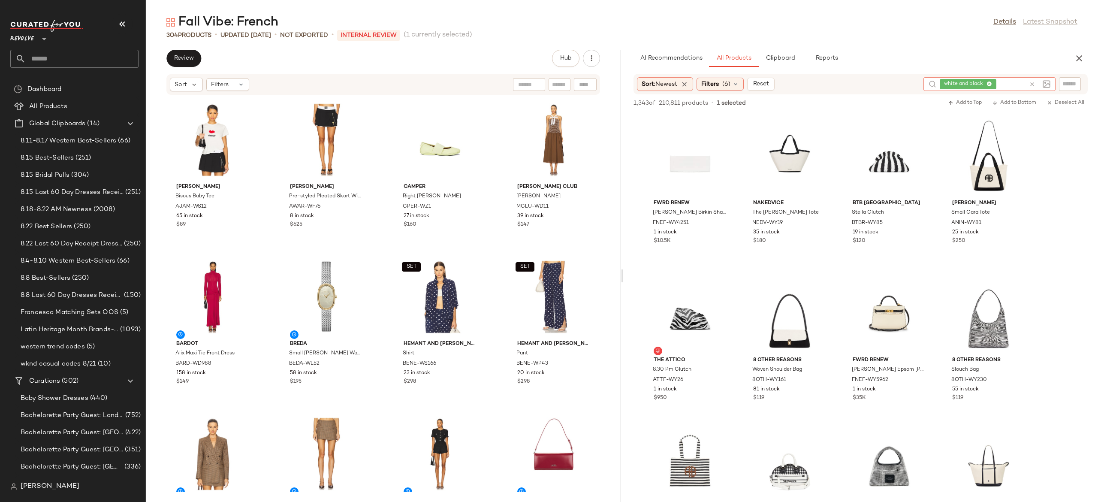
click at [1031, 84] on icon at bounding box center [1032, 84] width 6 height 6
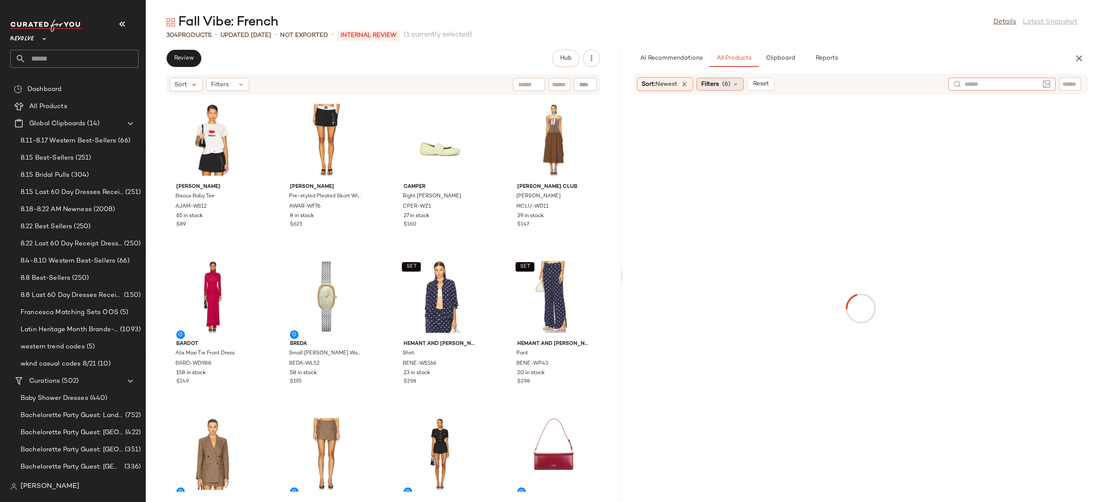
click at [736, 85] on icon at bounding box center [735, 84] width 7 height 7
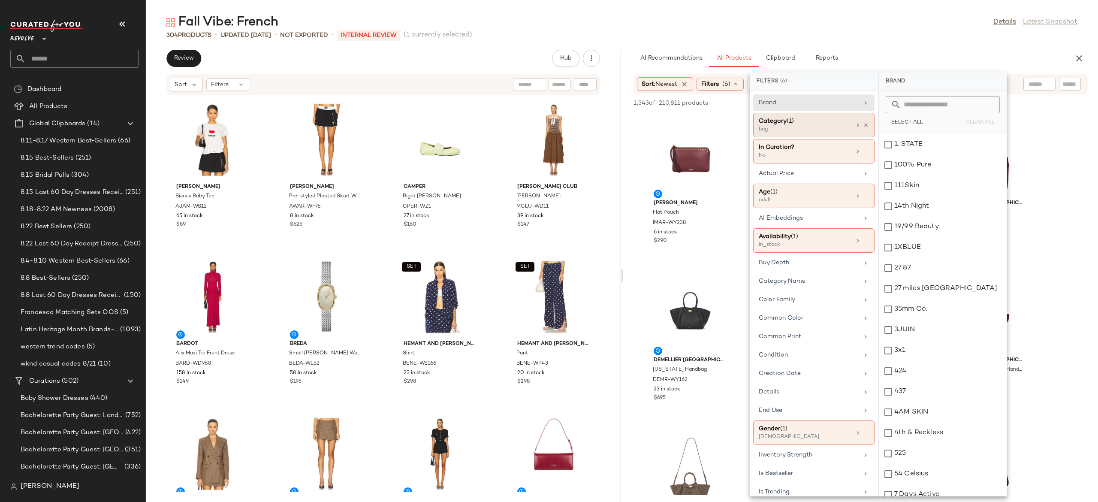
click at [848, 139] on div "Category (1) bag" at bounding box center [813, 151] width 121 height 24
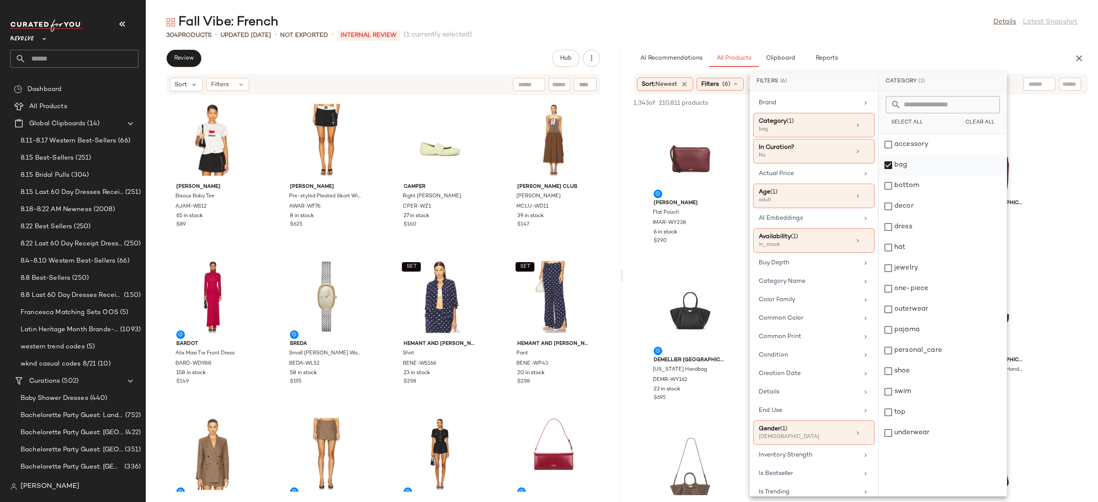
click at [891, 175] on div "bag" at bounding box center [943, 185] width 128 height 21
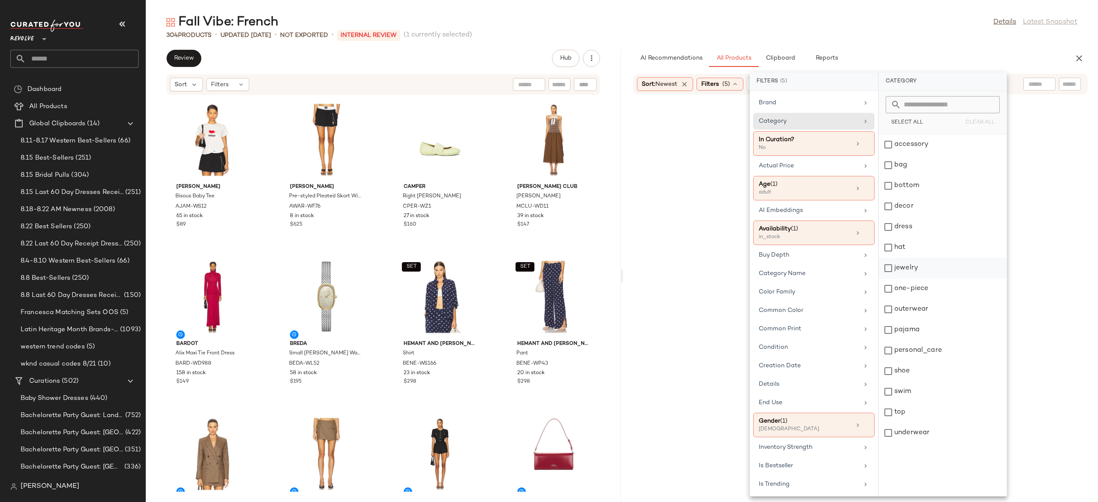
click at [889, 381] on div "shoe" at bounding box center [943, 391] width 128 height 21
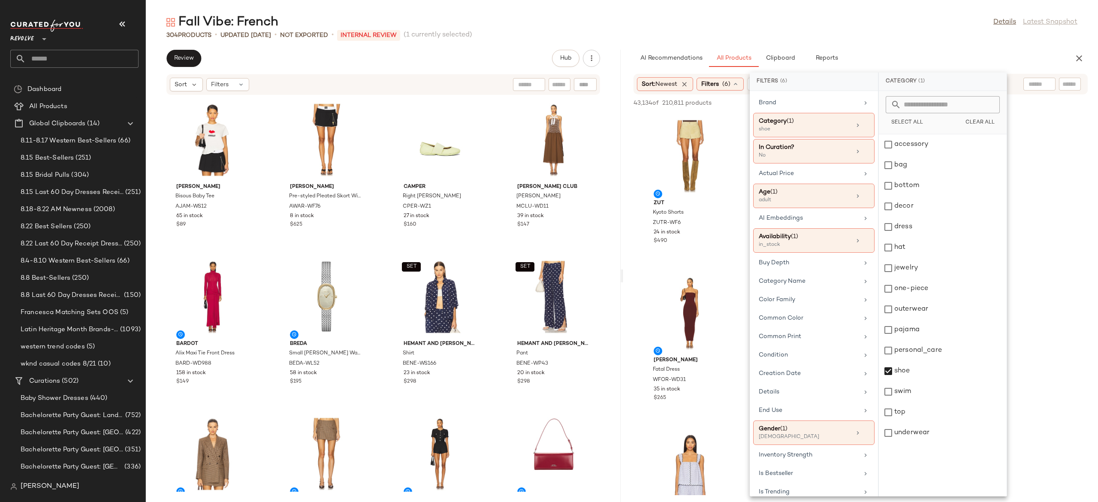
click at [950, 54] on div "AI Recommendations All Products Clipboard Reports" at bounding box center [846, 58] width 427 height 17
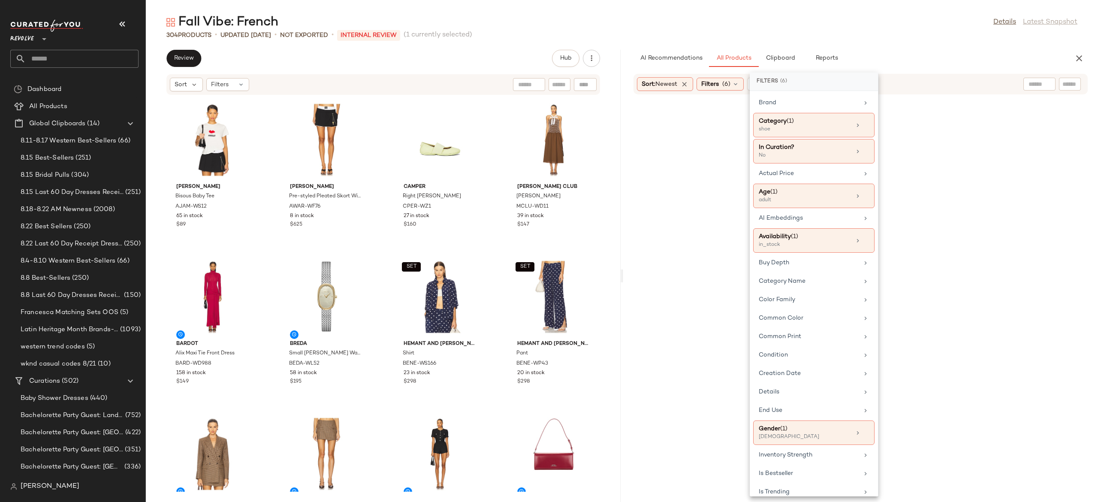
click at [1071, 81] on input "text" at bounding box center [1069, 84] width 15 height 9
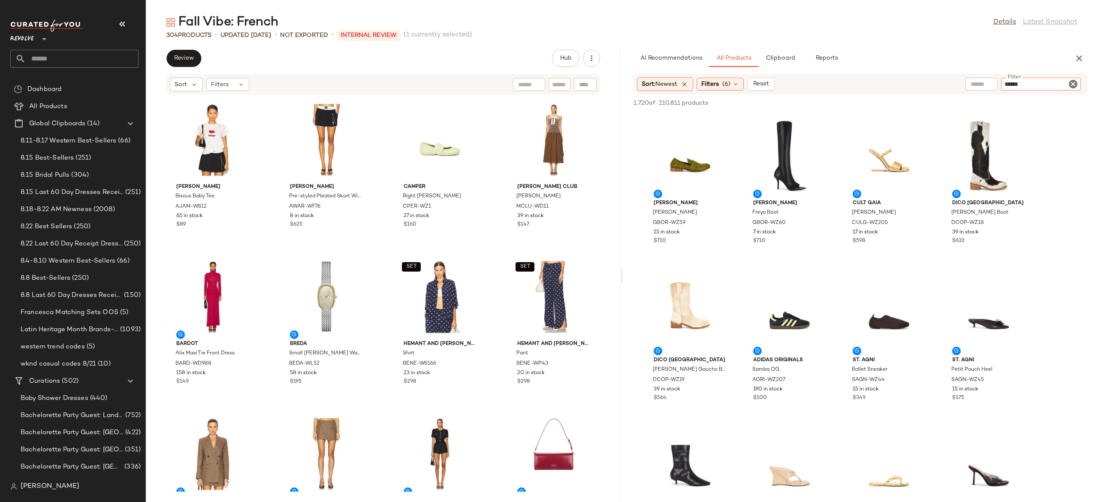
type input "******"
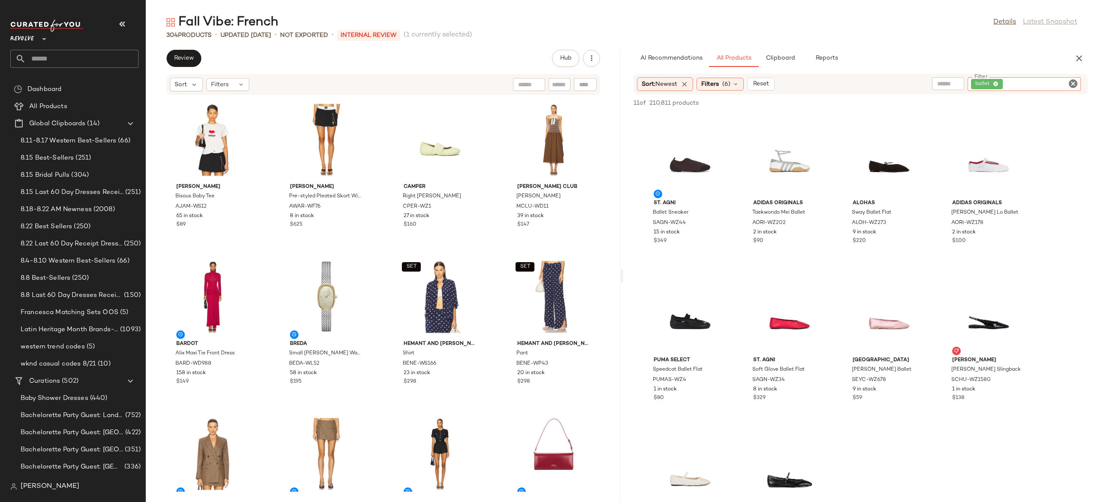
click at [1074, 83] on icon "Clear Filter" at bounding box center [1073, 83] width 10 height 10
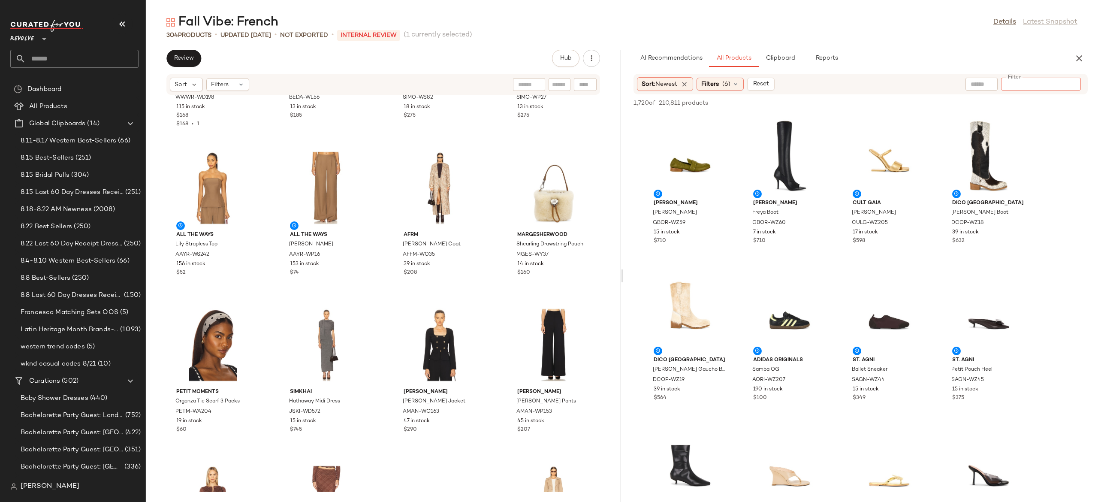
scroll to position [3413, 0]
click at [194, 56] on span "Review" at bounding box center [184, 58] width 20 height 7
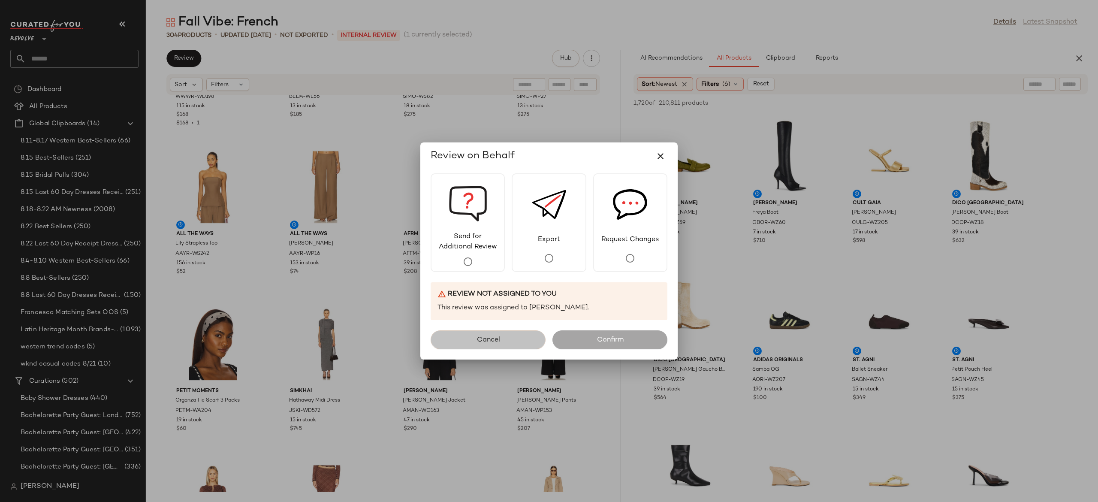
click at [514, 337] on button "Cancel" at bounding box center [488, 339] width 115 height 19
